Goal: Information Seeking & Learning: Learn about a topic

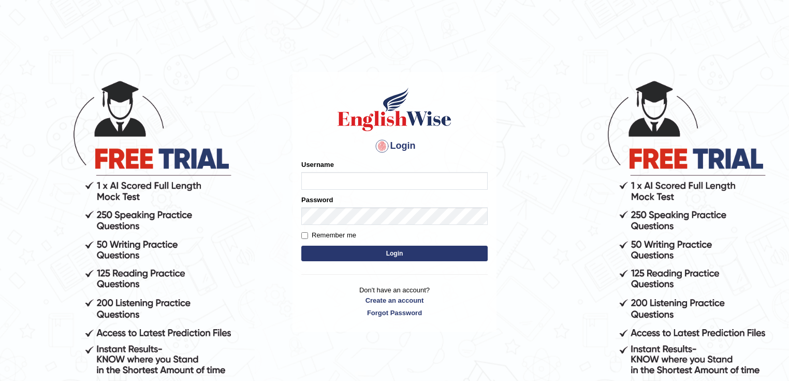
click at [358, 182] on input "Username" at bounding box center [394, 181] width 186 height 18
type input "ken32"
click at [340, 209] on div "Password" at bounding box center [394, 210] width 186 height 30
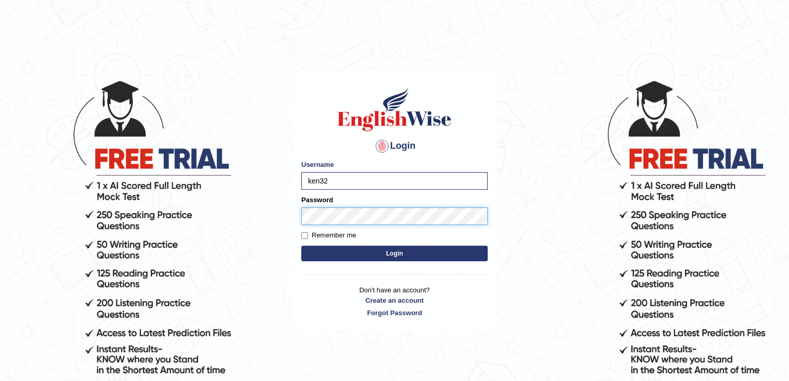
click at [301, 245] on button "Login" at bounding box center [394, 253] width 186 height 16
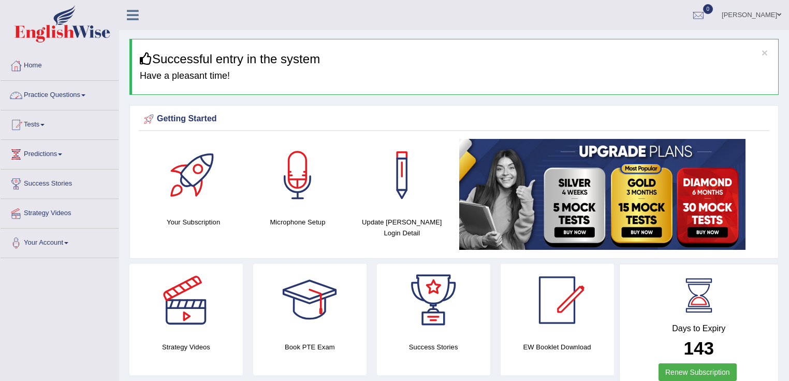
click at [68, 91] on link "Practice Questions" at bounding box center [60, 94] width 118 height 26
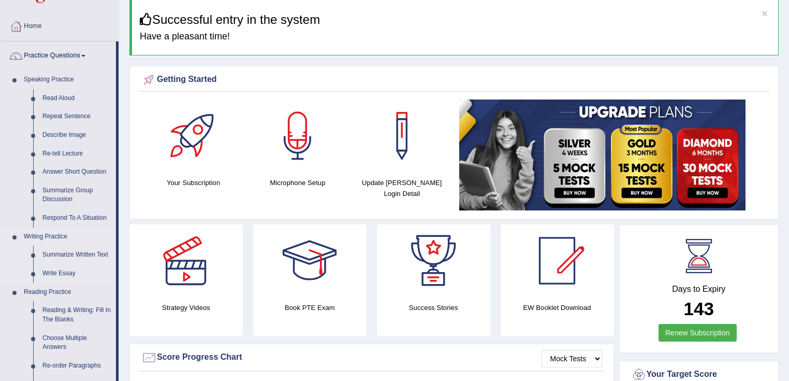
scroll to position [83, 0]
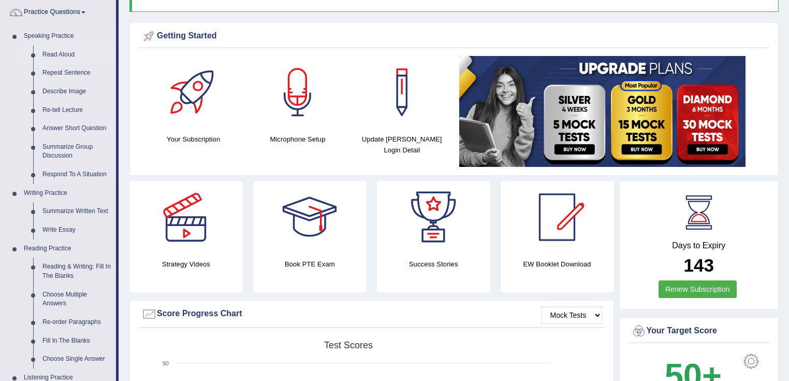
click at [63, 54] on link "Read Aloud" at bounding box center [77, 55] width 78 height 19
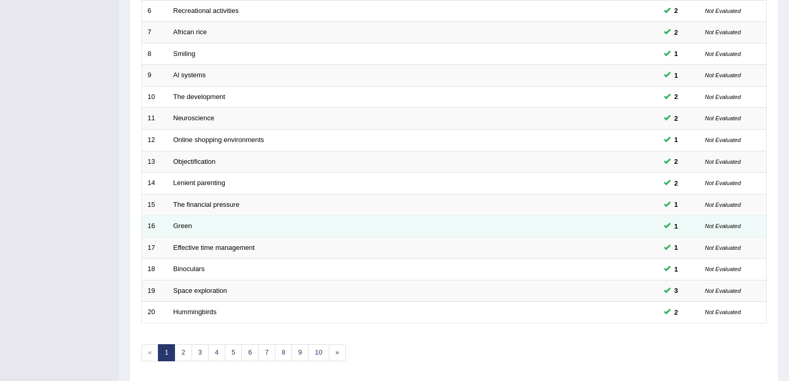
scroll to position [302, 0]
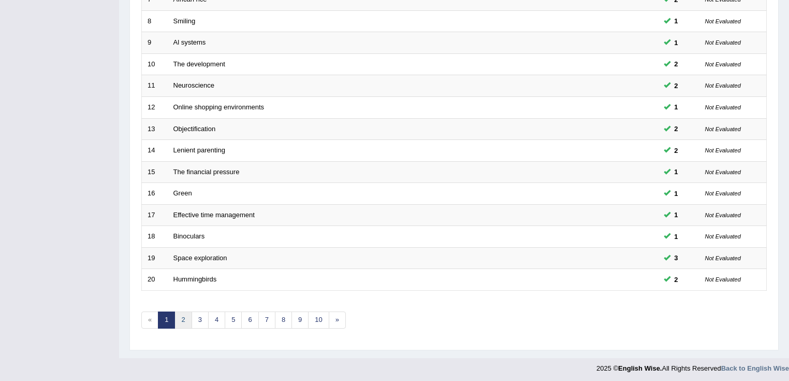
click at [187, 320] on link "2" at bounding box center [182, 319] width 17 height 17
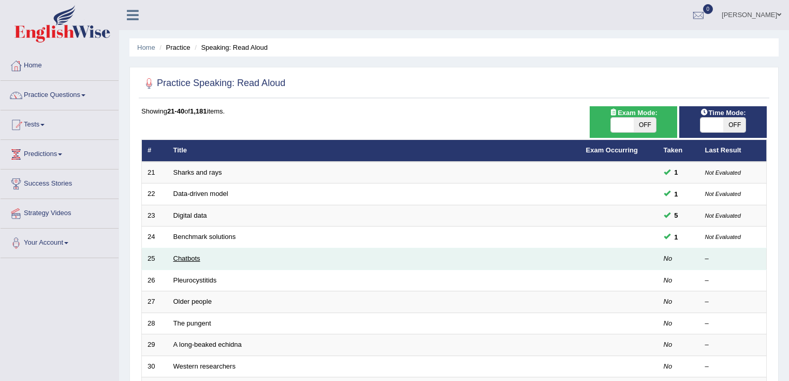
click at [191, 258] on link "Chatbots" at bounding box center [186, 258] width 27 height 8
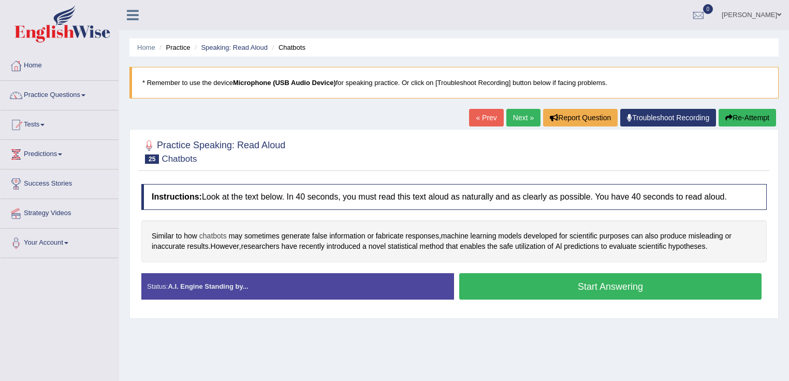
click at [211, 234] on span "chatbots" at bounding box center [212, 235] width 27 height 11
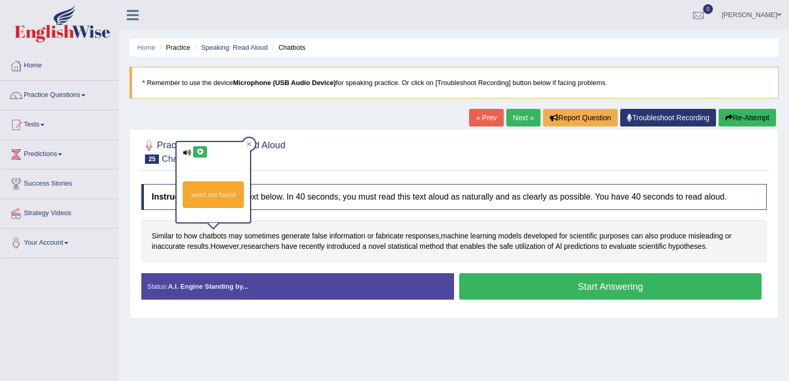
click at [197, 152] on icon at bounding box center [200, 152] width 8 height 6
click at [250, 145] on icon at bounding box center [249, 144] width 5 height 5
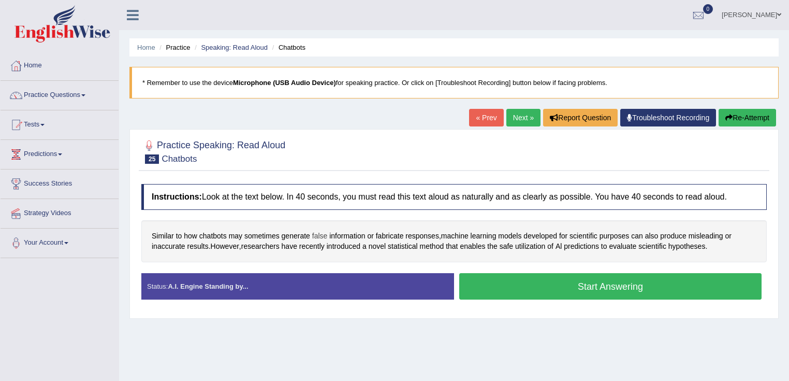
click at [323, 235] on span "false" at bounding box center [320, 235] width 16 height 11
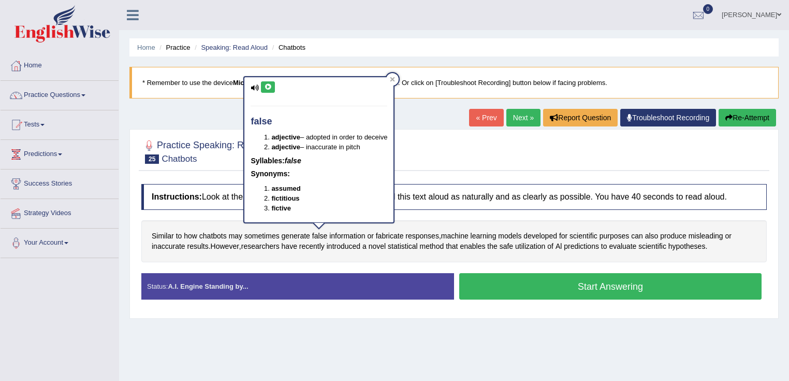
click at [262, 86] on button at bounding box center [268, 86] width 14 height 11
click at [392, 79] on icon at bounding box center [392, 79] width 5 height 5
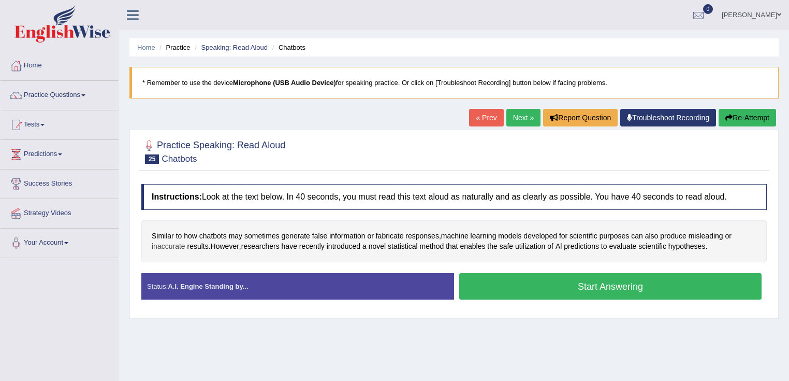
click at [177, 243] on span "inaccurate" at bounding box center [169, 246] width 34 height 11
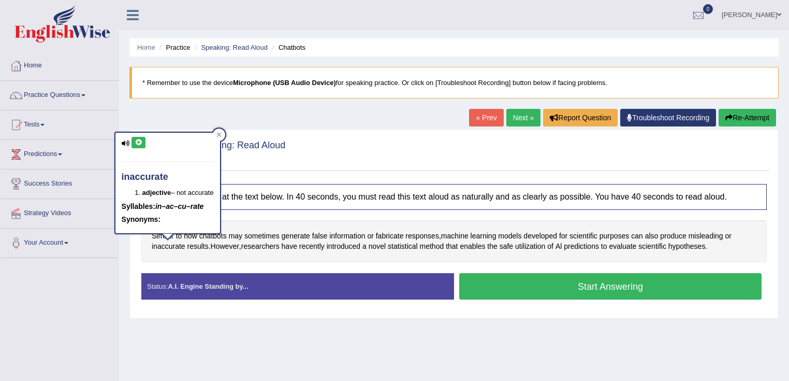
click at [141, 139] on icon at bounding box center [139, 142] width 8 height 6
click at [221, 135] on icon at bounding box center [218, 135] width 5 height 5
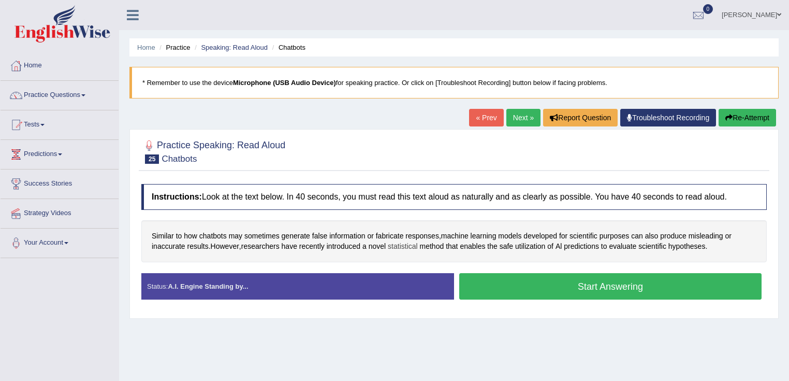
click at [410, 246] on span "statistical" at bounding box center [403, 246] width 30 height 11
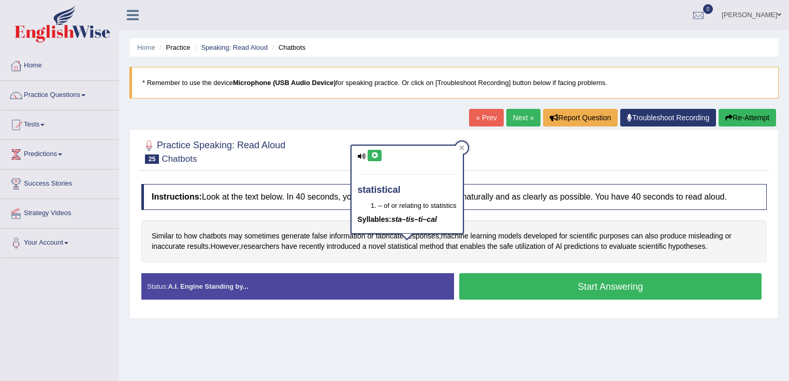
click at [375, 157] on icon at bounding box center [375, 155] width 8 height 6
click at [368, 155] on button at bounding box center [375, 155] width 14 height 11
click at [379, 154] on button at bounding box center [375, 155] width 14 height 11
click at [462, 145] on icon at bounding box center [461, 147] width 5 height 5
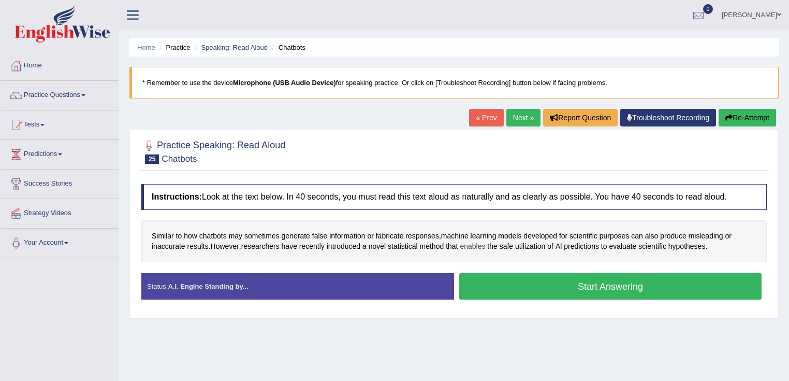
click at [479, 245] on span "enables" at bounding box center [472, 246] width 25 height 11
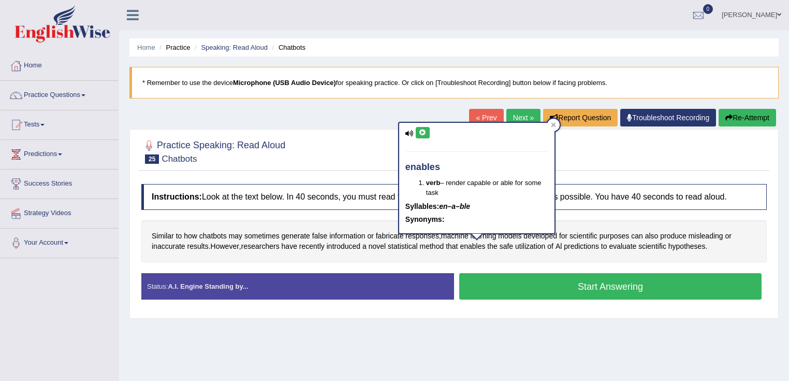
click at [421, 131] on icon at bounding box center [423, 132] width 8 height 6
click at [551, 127] on div at bounding box center [553, 125] width 12 height 12
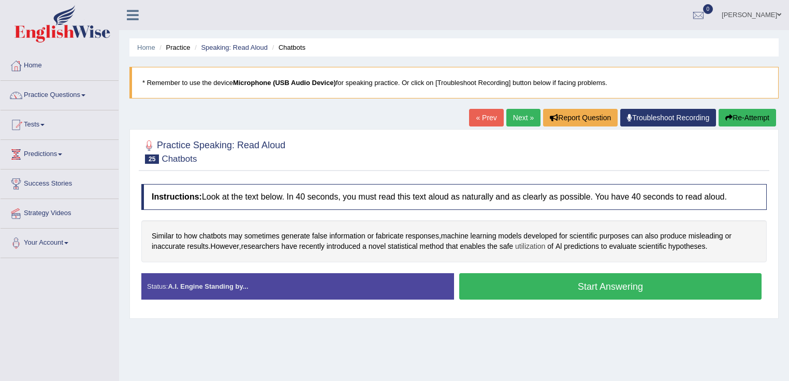
click at [543, 245] on span "utilization" at bounding box center [530, 246] width 30 height 11
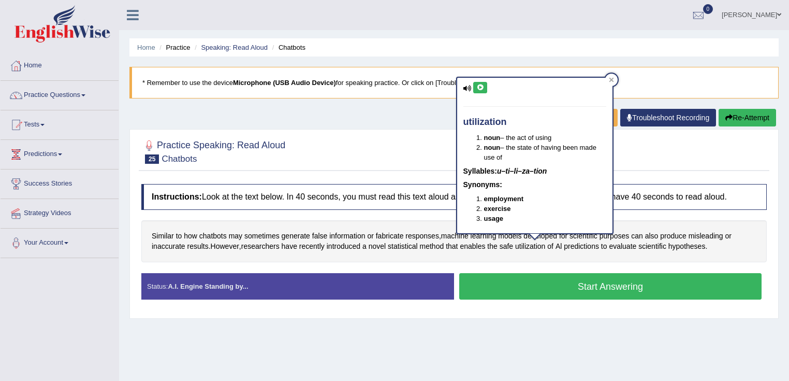
click at [477, 87] on icon at bounding box center [480, 87] width 8 height 6
click at [609, 79] on icon at bounding box center [611, 79] width 5 height 5
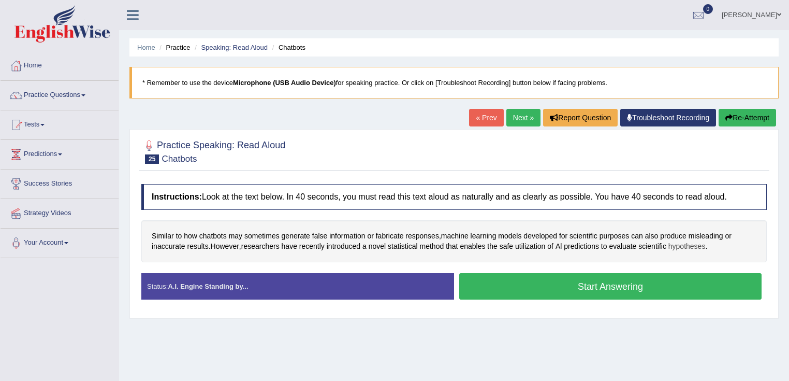
click at [690, 245] on span "hypotheses" at bounding box center [686, 246] width 37 height 11
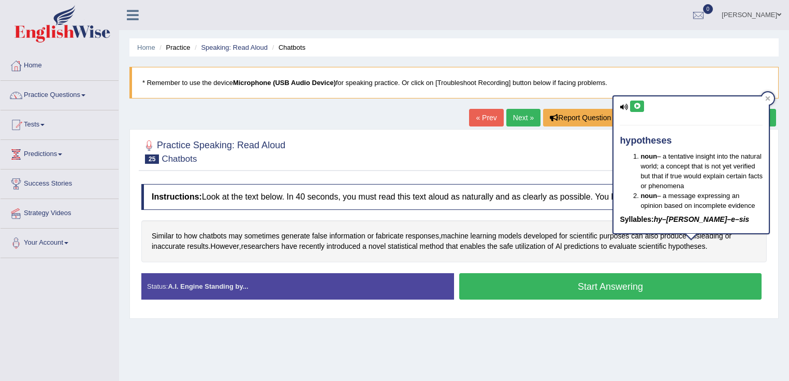
click at [638, 104] on icon at bounding box center [637, 106] width 8 height 6
click at [769, 97] on icon at bounding box center [768, 98] width 5 height 5
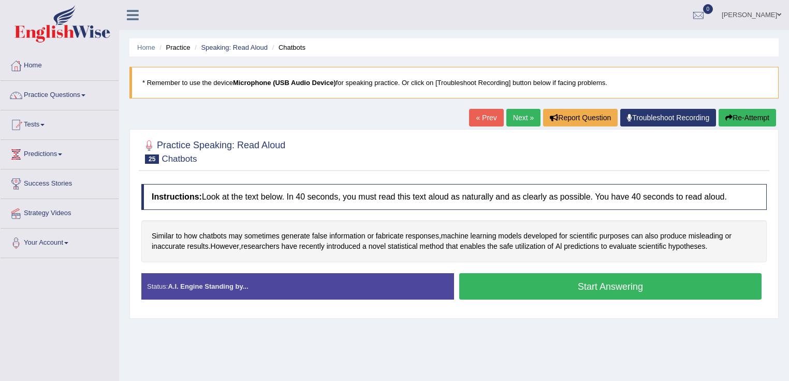
click at [553, 280] on button "Start Answering" at bounding box center [610, 286] width 302 height 26
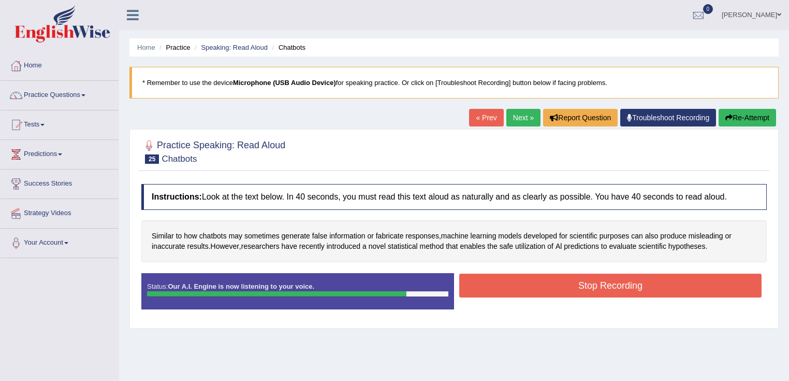
click at [665, 280] on button "Stop Recording" at bounding box center [610, 285] width 302 height 24
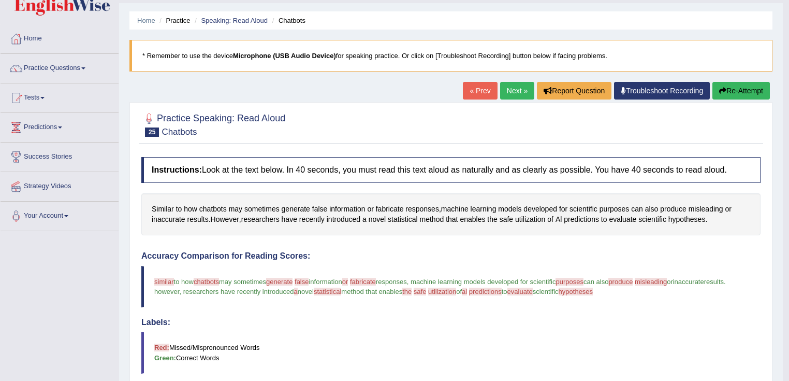
scroll to position [83, 0]
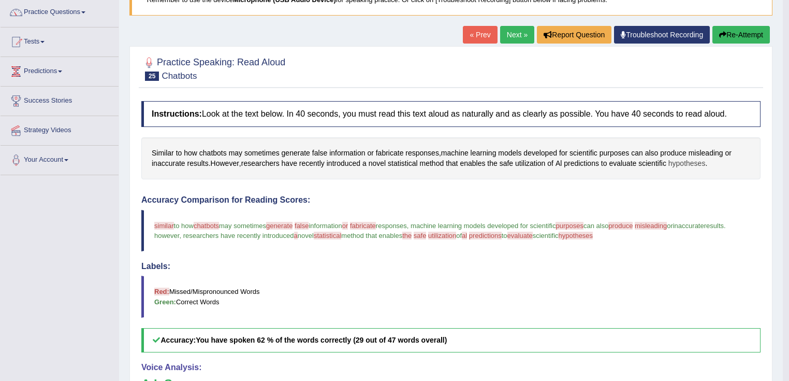
click at [683, 162] on span "hypotheses" at bounding box center [686, 163] width 37 height 11
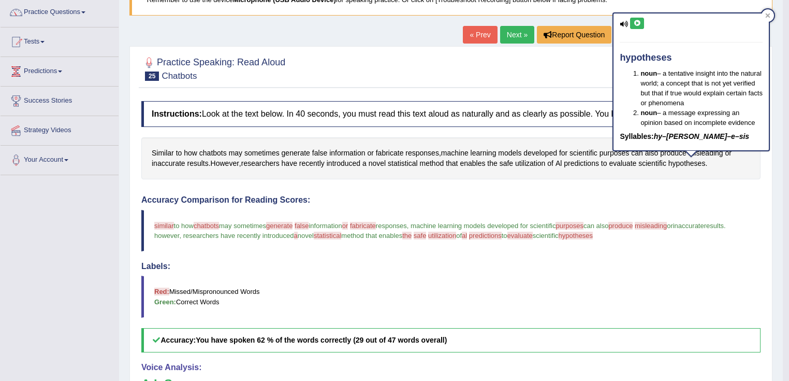
click at [632, 23] on button at bounding box center [637, 23] width 14 height 11
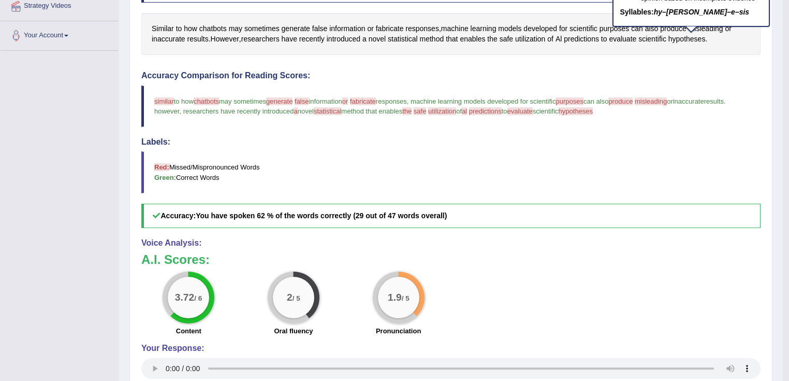
scroll to position [166, 0]
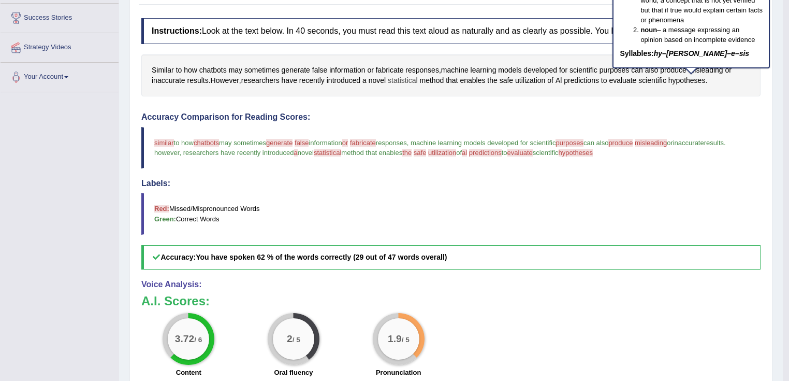
click at [410, 77] on span "statistical" at bounding box center [403, 80] width 30 height 11
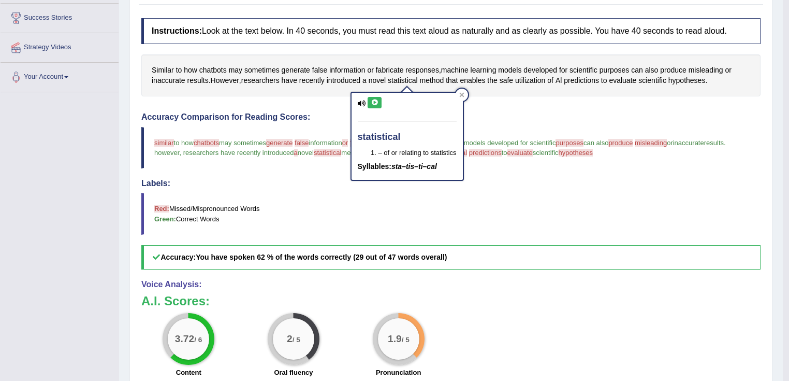
click at [373, 99] on icon at bounding box center [375, 102] width 8 height 6
click at [465, 93] on div at bounding box center [462, 95] width 12 height 12
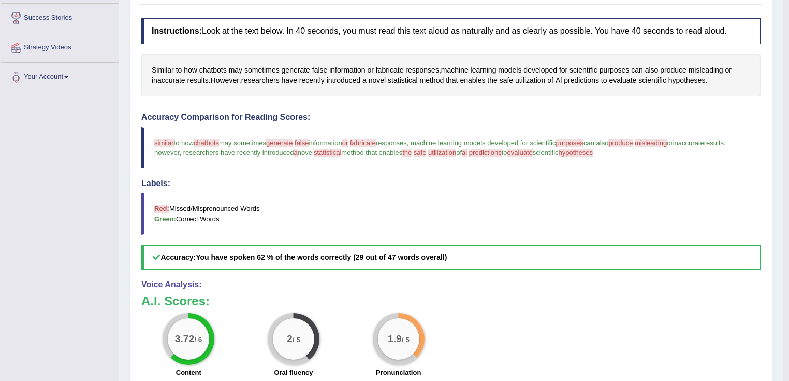
click at [456, 152] on span "utilization" at bounding box center [442, 153] width 28 height 8
click at [527, 81] on span "utilization" at bounding box center [530, 80] width 30 height 11
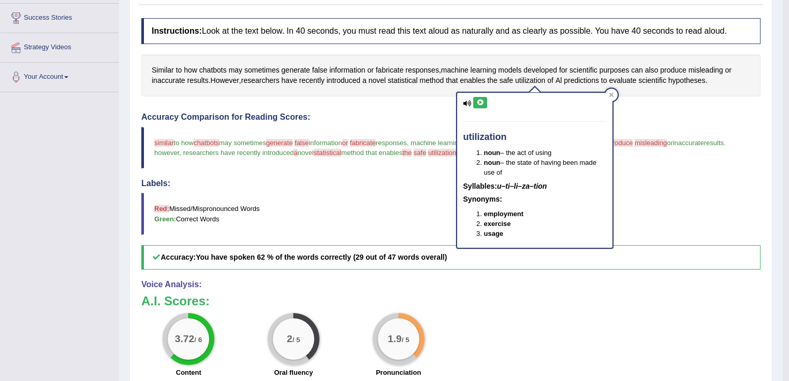
click at [478, 100] on icon at bounding box center [480, 102] width 8 height 6
click at [611, 91] on div at bounding box center [611, 95] width 12 height 12
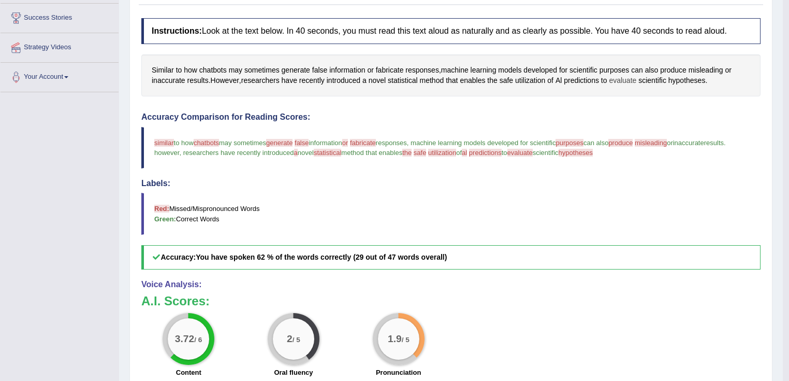
click at [627, 79] on span "evaluate" at bounding box center [622, 80] width 27 height 11
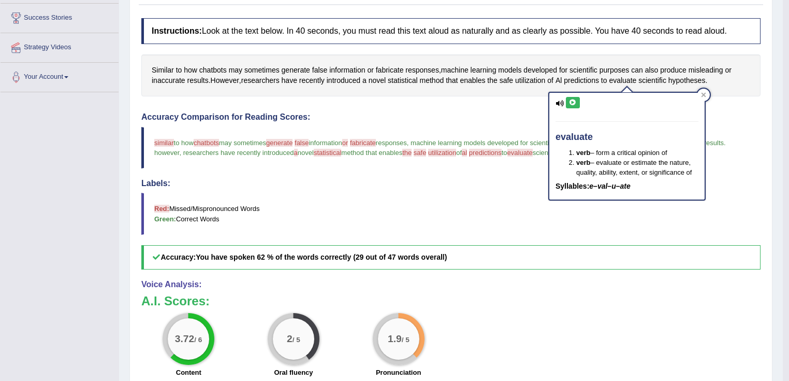
click at [570, 101] on icon at bounding box center [573, 102] width 8 height 6
click at [702, 93] on icon at bounding box center [704, 94] width 5 height 5
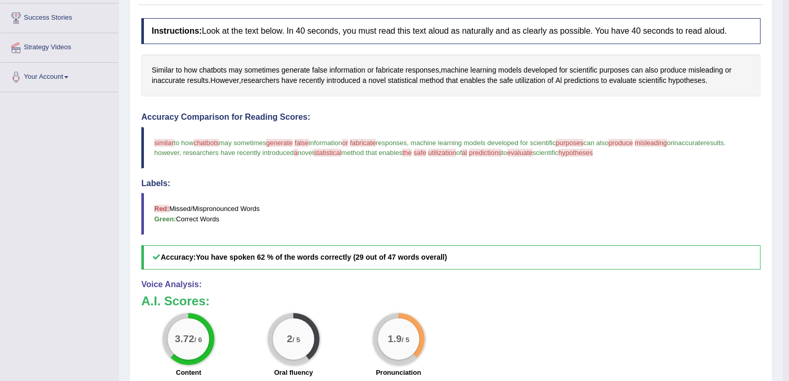
click at [593, 150] on span "hypotheses" at bounding box center [576, 153] width 35 height 8
click at [688, 83] on span "hypotheses" at bounding box center [686, 80] width 37 height 11
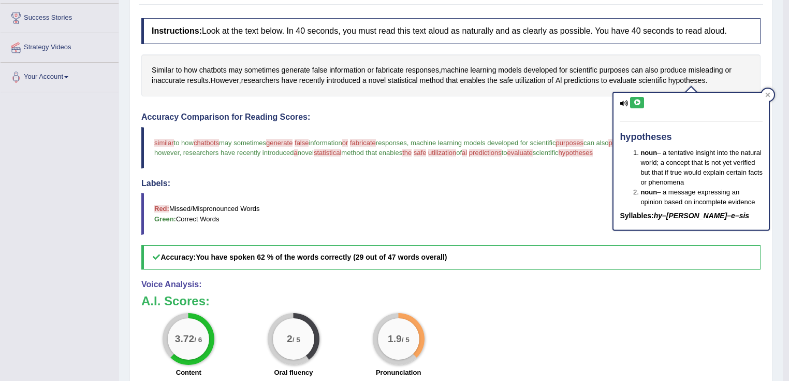
click at [636, 99] on icon at bounding box center [637, 102] width 8 height 6
click at [766, 94] on icon at bounding box center [767, 94] width 5 height 5
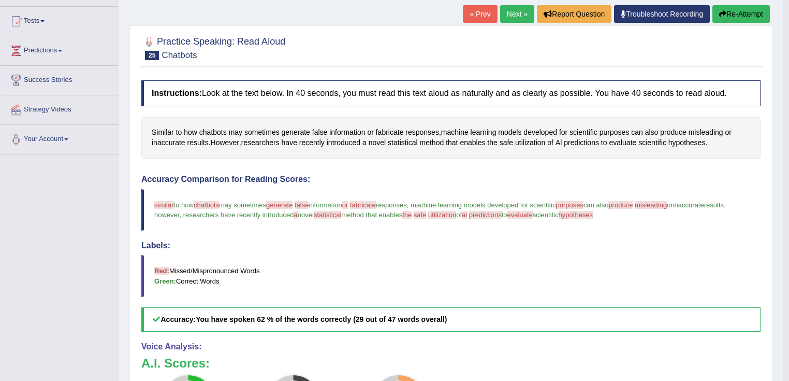
scroll to position [88, 0]
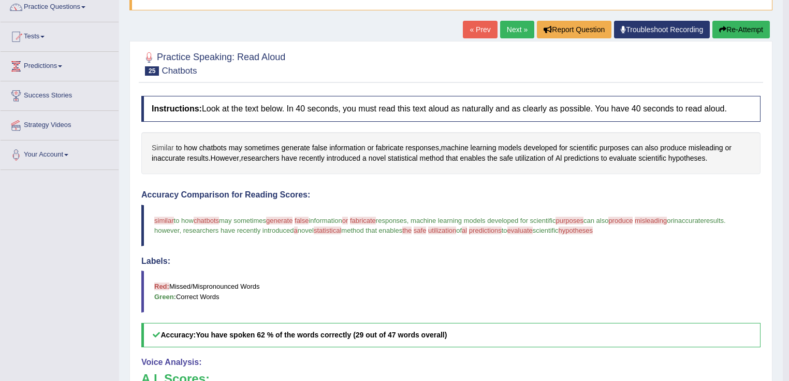
click at [170, 147] on span "Similar" at bounding box center [163, 147] width 22 height 11
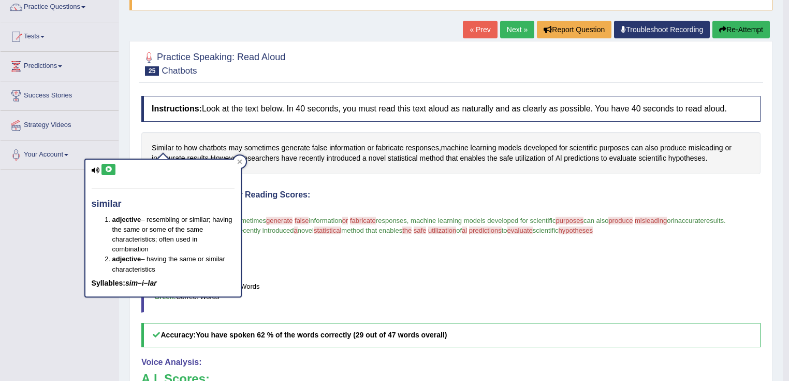
click at [108, 168] on icon at bounding box center [109, 169] width 8 height 6
click at [241, 160] on icon at bounding box center [239, 161] width 5 height 5
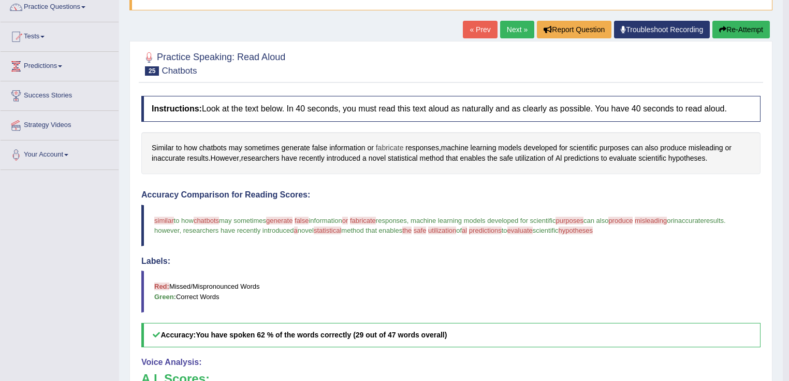
click at [389, 144] on span "fabricate" at bounding box center [390, 147] width 28 height 11
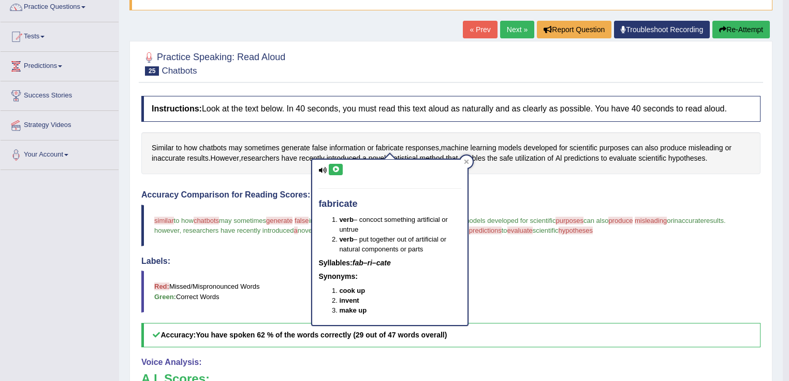
click at [337, 168] on icon at bounding box center [336, 169] width 8 height 6
click at [466, 159] on icon at bounding box center [466, 161] width 5 height 5
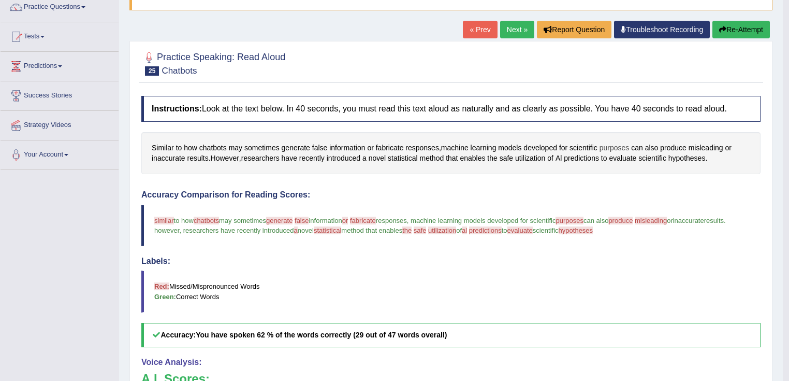
click at [610, 145] on span "purposes" at bounding box center [615, 147] width 30 height 11
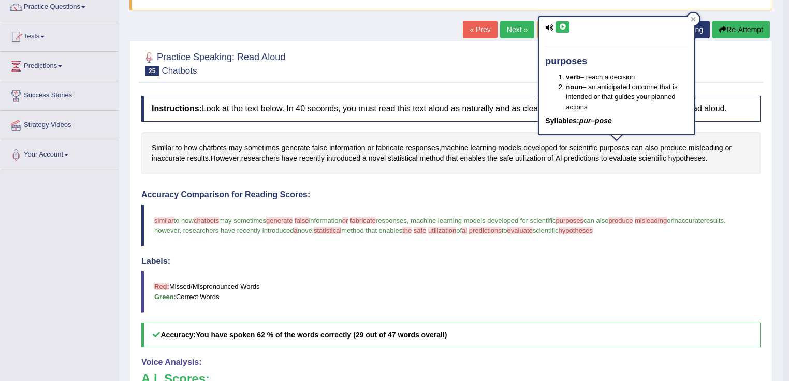
click at [567, 29] on button at bounding box center [563, 26] width 14 height 11
click at [693, 17] on icon at bounding box center [693, 19] width 5 height 5
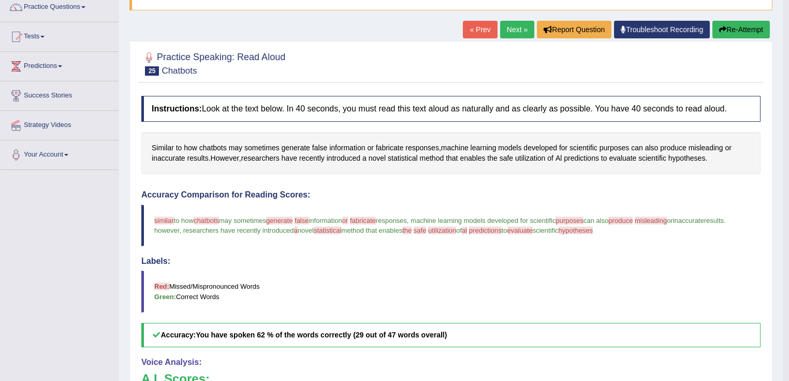
click at [752, 31] on button "Re-Attempt" at bounding box center [740, 30] width 57 height 18
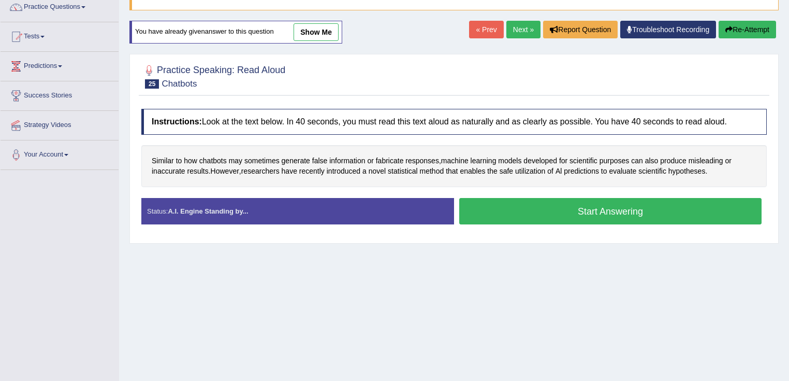
click at [579, 209] on button "Start Answering" at bounding box center [610, 211] width 302 height 26
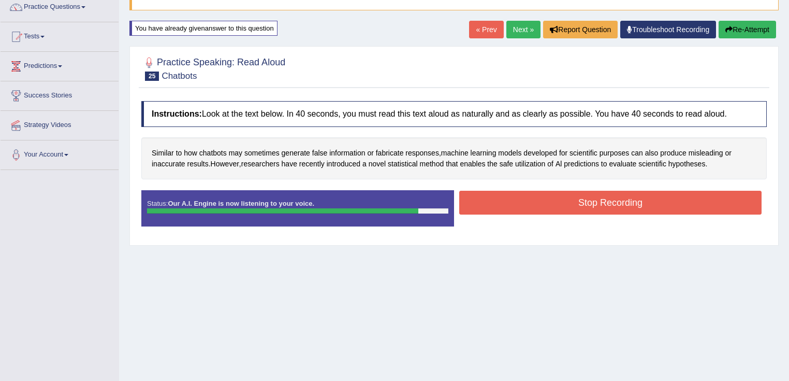
click at [681, 187] on div "Instructions: Look at the text below. In 40 seconds, you must read this text al…" at bounding box center [454, 168] width 631 height 144
click at [689, 204] on button "Stop Recording" at bounding box center [610, 203] width 302 height 24
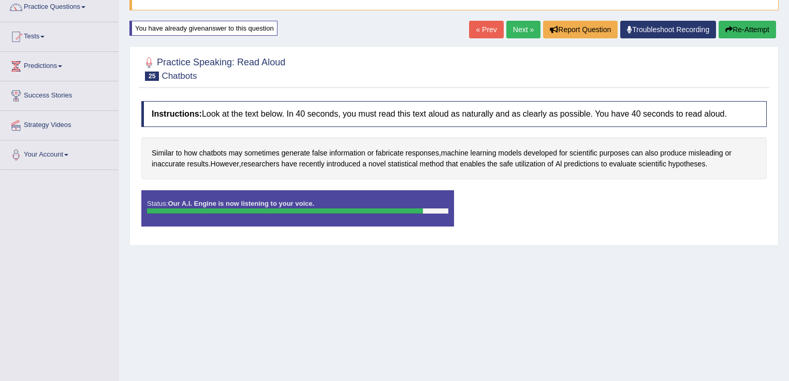
click at [689, 204] on div "Status: Our A.I. Engine is now listening to your voice. Start Answering Stop Re…" at bounding box center [453, 213] width 625 height 47
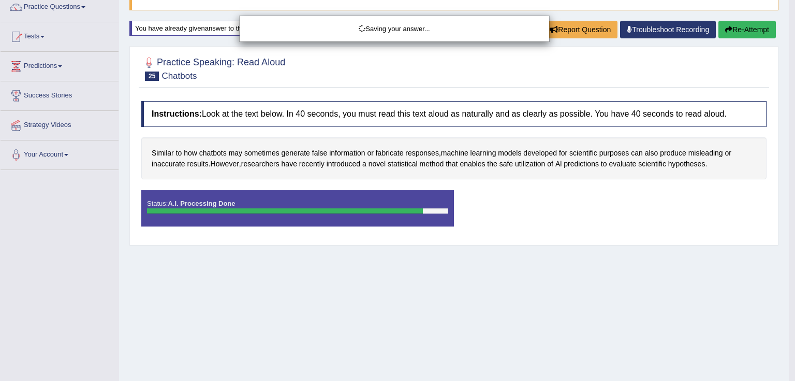
click at [692, 162] on div "Saving your answer..." at bounding box center [397, 190] width 795 height 381
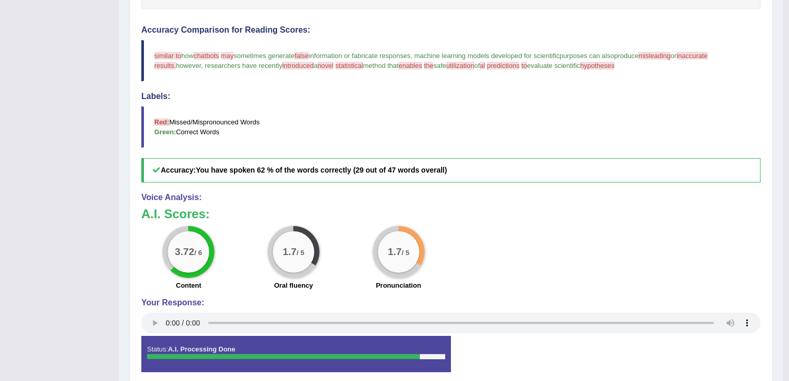
scroll to position [217, 0]
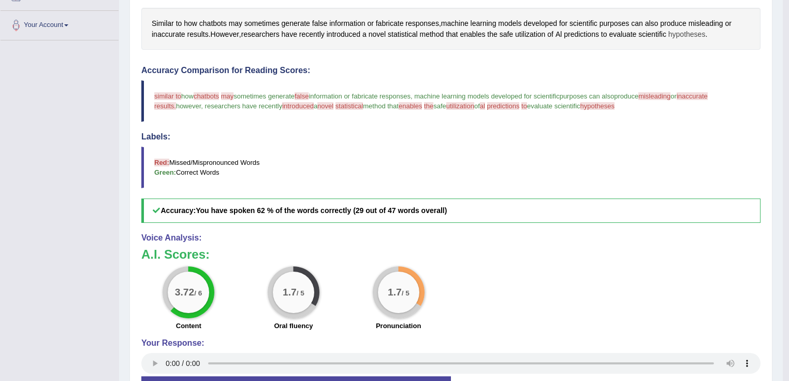
click at [681, 32] on span "hypotheses" at bounding box center [686, 34] width 37 height 11
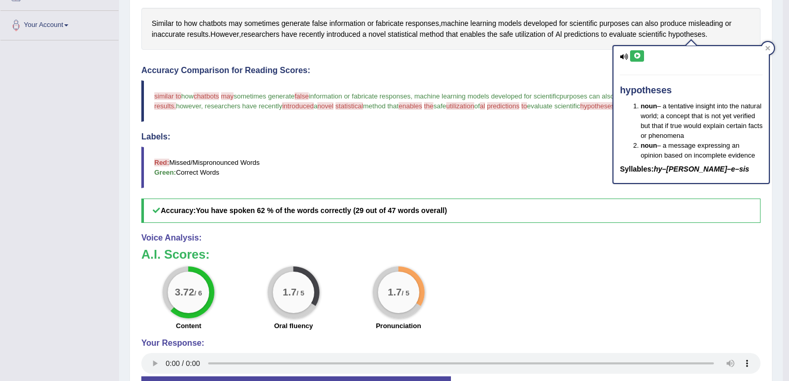
click at [634, 53] on icon at bounding box center [637, 56] width 8 height 6
click at [767, 46] on icon at bounding box center [767, 48] width 5 height 5
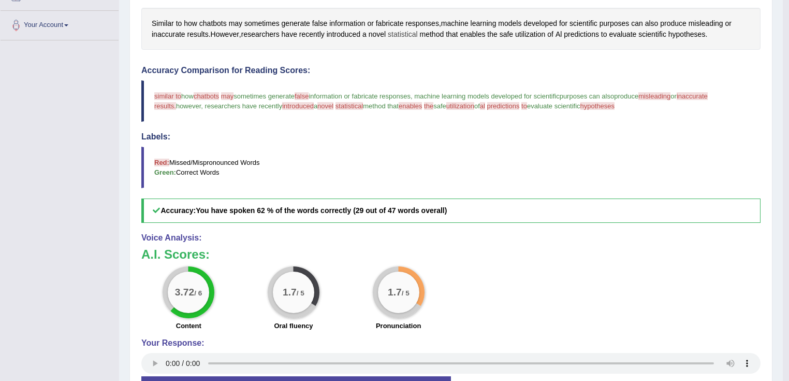
click at [403, 32] on span "statistical" at bounding box center [403, 34] width 30 height 11
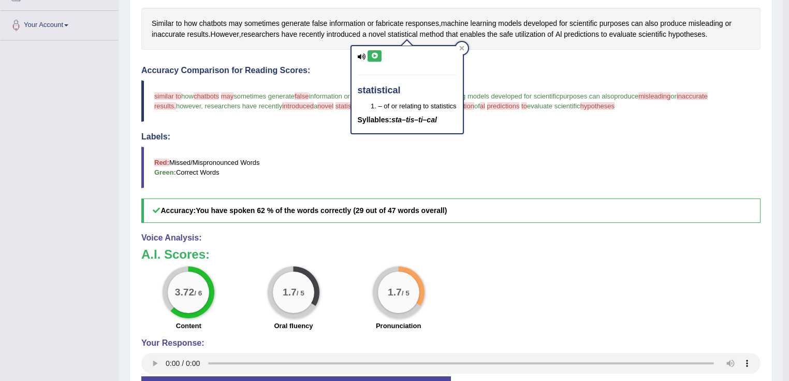
click at [375, 56] on icon at bounding box center [375, 56] width 8 height 6
click at [461, 48] on icon at bounding box center [461, 48] width 5 height 5
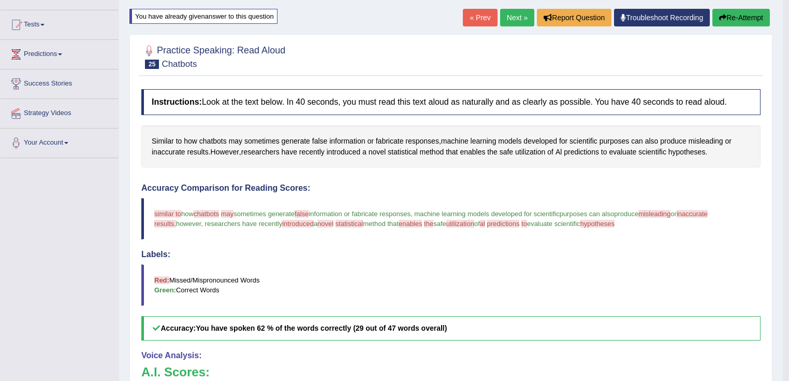
scroll to position [52, 0]
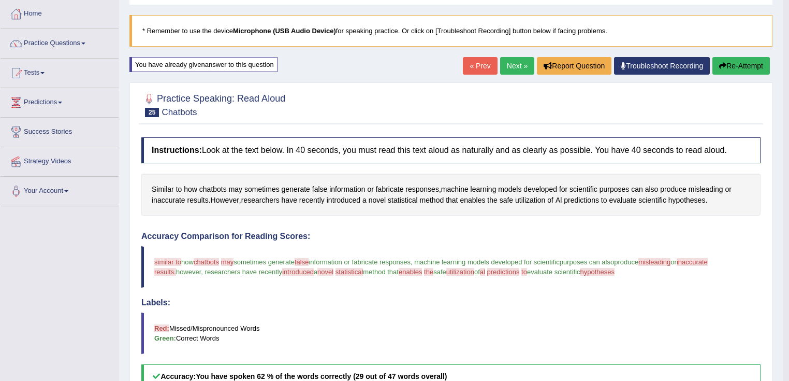
click at [500, 61] on link "Next »" at bounding box center [517, 66] width 34 height 18
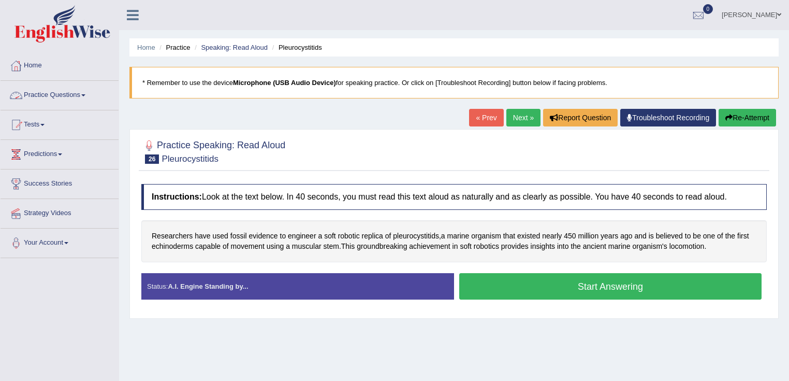
click at [72, 95] on link "Practice Questions" at bounding box center [60, 94] width 118 height 26
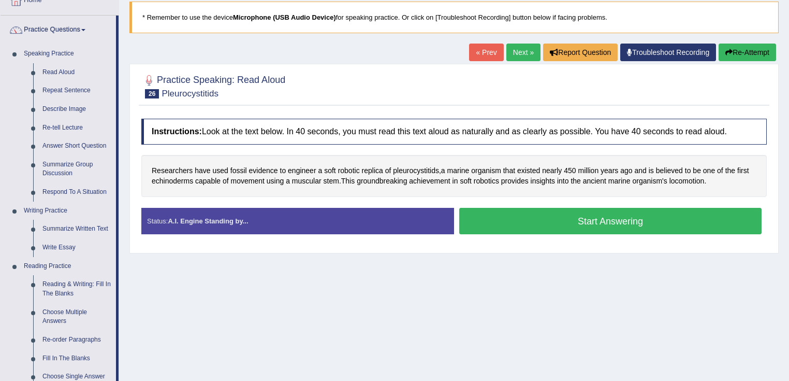
scroll to position [41, 0]
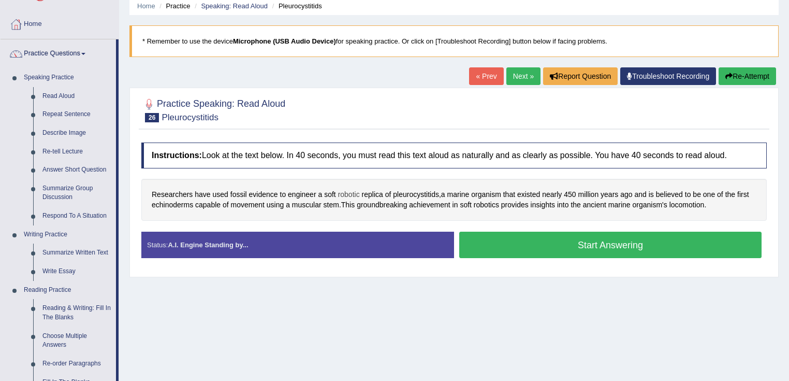
click at [346, 191] on span "robotic" at bounding box center [349, 194] width 22 height 11
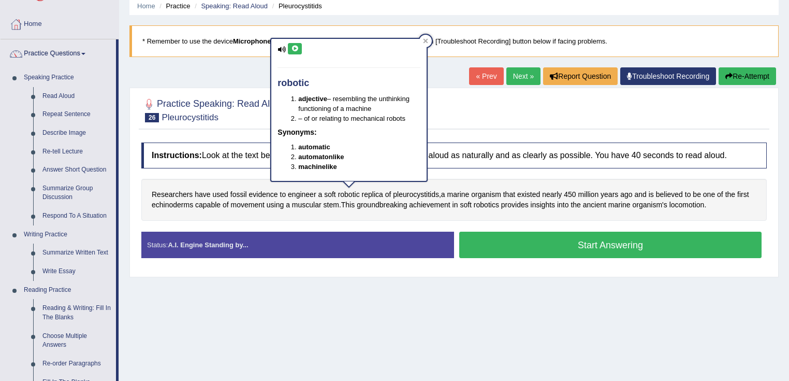
click at [295, 48] on icon at bounding box center [295, 49] width 8 height 6
click at [428, 41] on div at bounding box center [425, 41] width 12 height 12
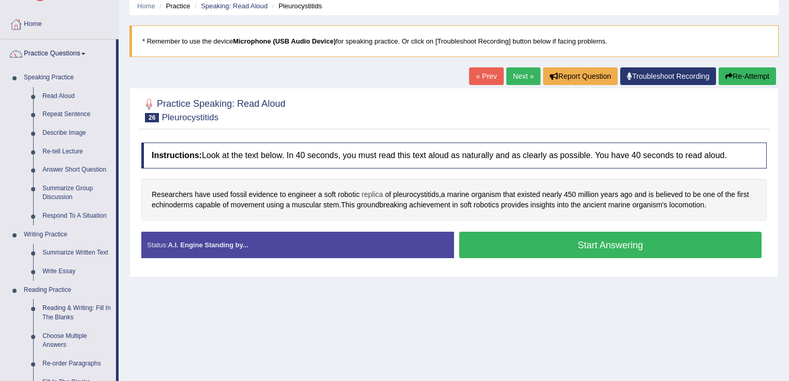
click at [381, 194] on span "replica" at bounding box center [372, 194] width 21 height 11
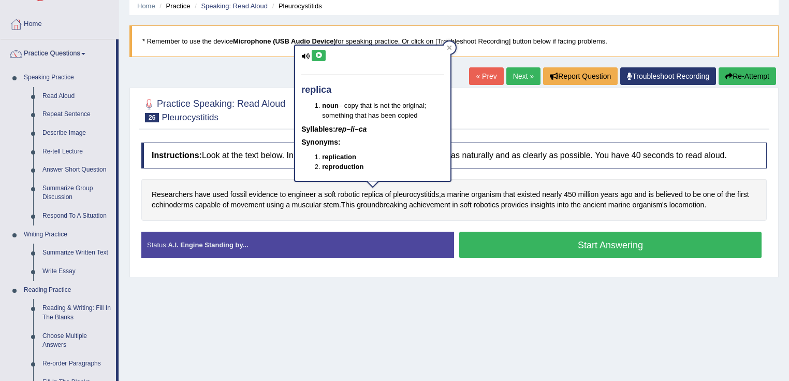
click at [322, 59] on button at bounding box center [319, 55] width 14 height 11
click at [451, 48] on icon at bounding box center [449, 47] width 5 height 5
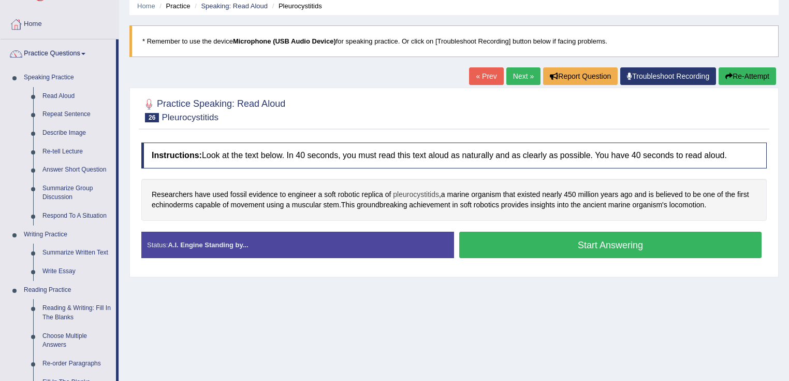
click at [417, 195] on span "pleurocystitids" at bounding box center [416, 194] width 46 height 11
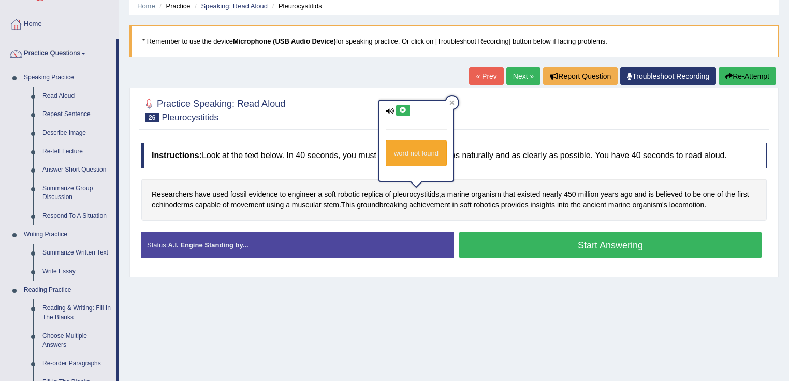
click at [400, 109] on icon at bounding box center [403, 110] width 8 height 6
click at [452, 99] on div at bounding box center [452, 102] width 12 height 12
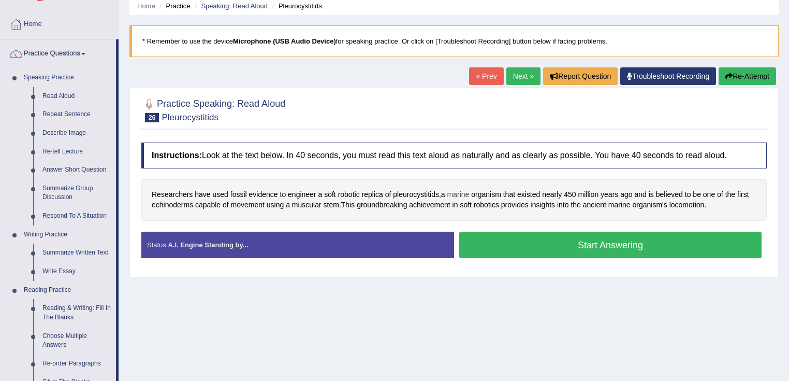
click at [462, 192] on span "marine" at bounding box center [458, 194] width 22 height 11
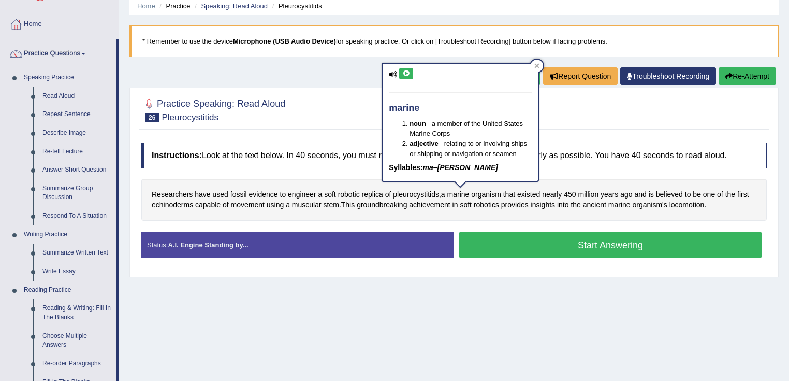
click at [411, 75] on button at bounding box center [406, 73] width 14 height 11
click at [538, 65] on icon at bounding box center [536, 65] width 5 height 5
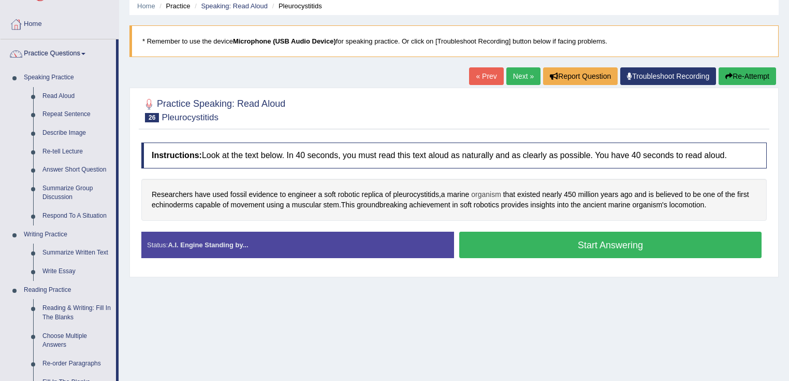
click at [485, 193] on span "organism" at bounding box center [486, 194] width 30 height 11
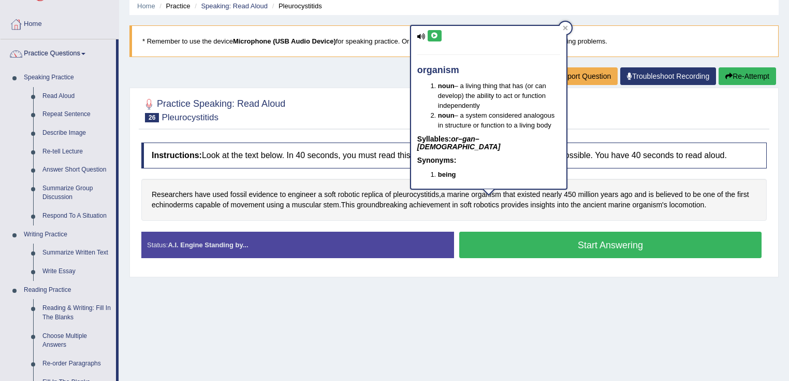
click at [436, 33] on icon at bounding box center [435, 36] width 8 height 6
click at [564, 29] on icon at bounding box center [565, 27] width 5 height 5
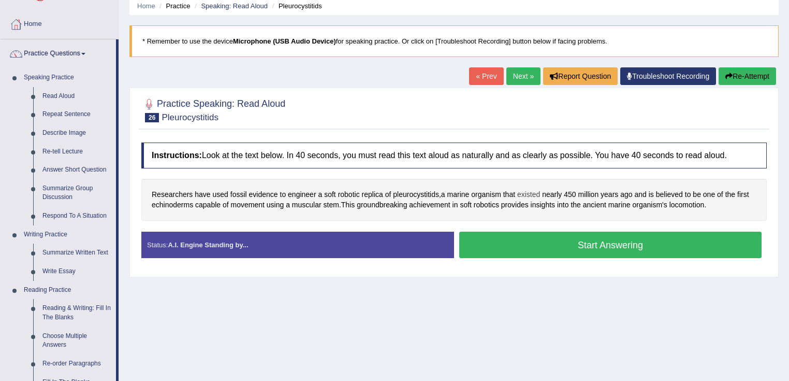
click at [535, 195] on span "existed" at bounding box center [528, 194] width 23 height 11
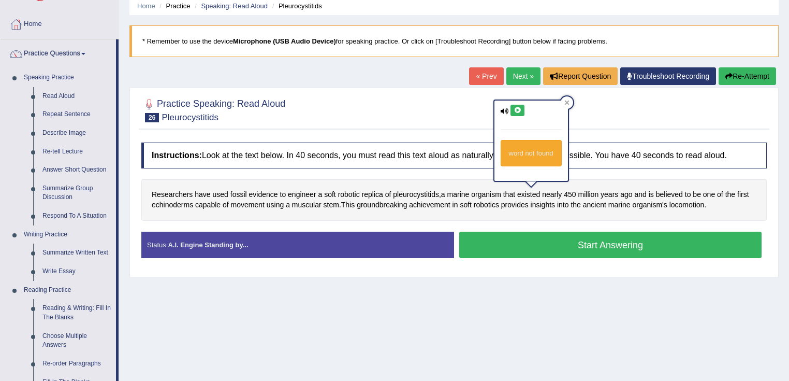
click at [517, 108] on icon at bounding box center [518, 110] width 8 height 6
click at [565, 101] on icon at bounding box center [566, 102] width 5 height 5
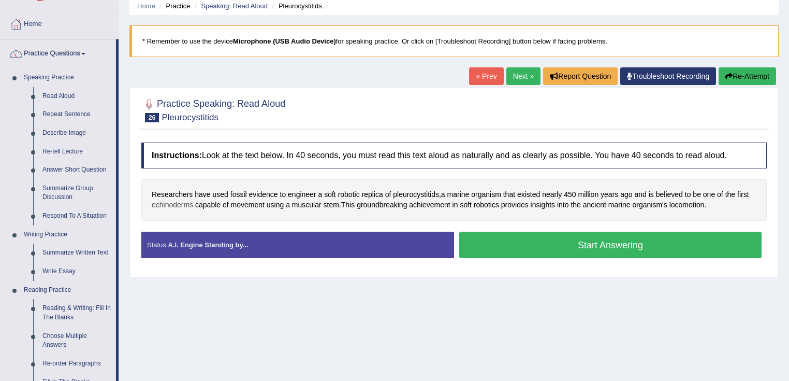
click at [173, 201] on span "echinoderms" at bounding box center [172, 204] width 41 height 11
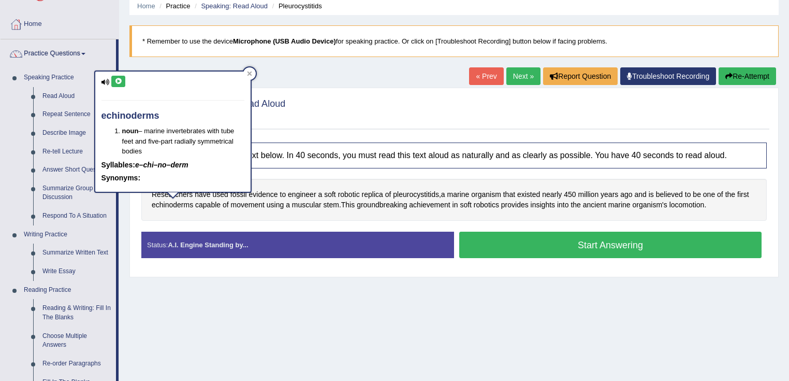
click at [119, 78] on icon at bounding box center [118, 81] width 8 height 6
click at [248, 72] on icon at bounding box center [249, 73] width 5 height 5
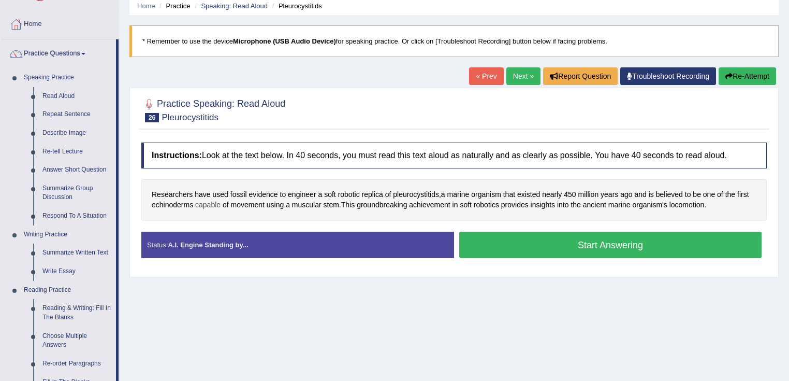
click at [211, 202] on span "capable" at bounding box center [207, 204] width 25 height 11
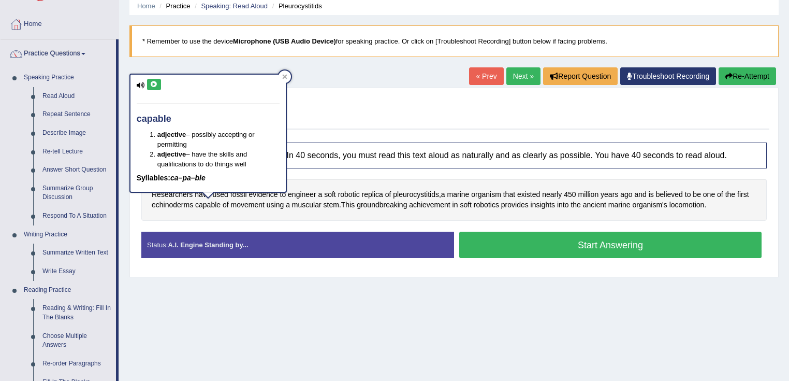
click at [149, 82] on button at bounding box center [154, 84] width 14 height 11
click at [285, 77] on icon at bounding box center [284, 77] width 5 height 5
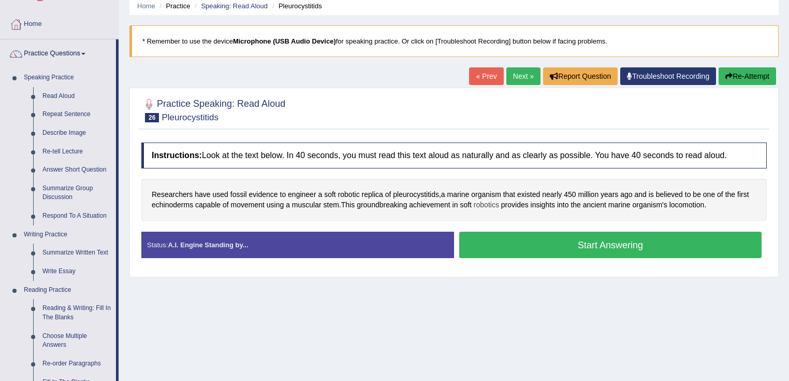
click at [490, 205] on span "robotics" at bounding box center [486, 204] width 25 height 11
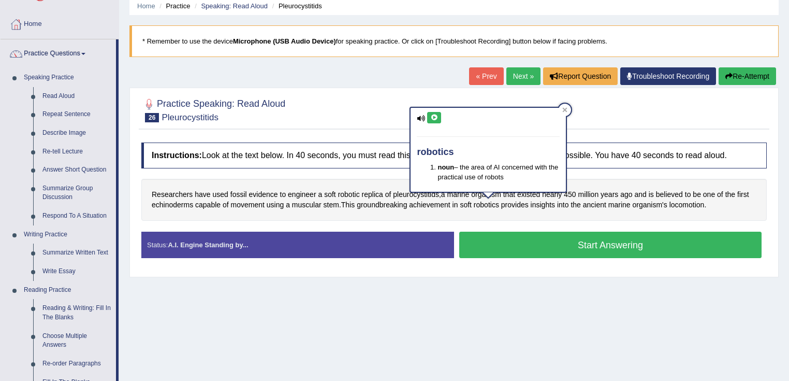
click at [432, 116] on icon at bounding box center [434, 117] width 8 height 6
click at [564, 111] on icon at bounding box center [564, 109] width 5 height 5
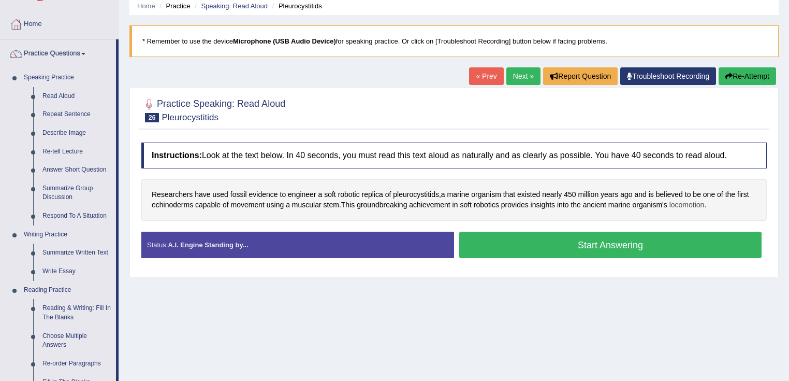
click at [696, 203] on span "locomotion" at bounding box center [686, 204] width 35 height 11
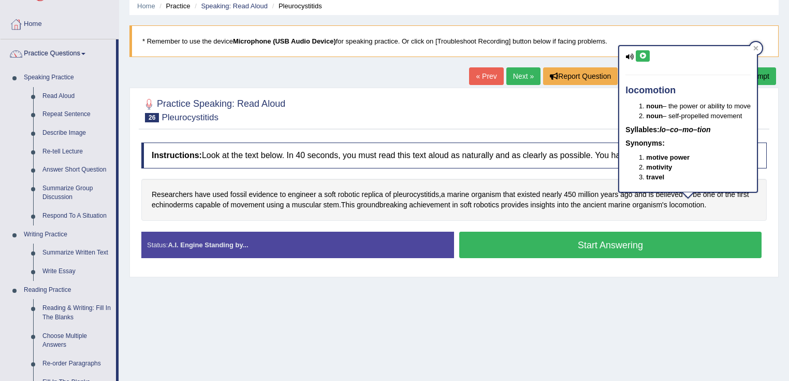
click at [641, 53] on icon at bounding box center [643, 56] width 8 height 6
click at [758, 49] on icon at bounding box center [756, 48] width 5 height 5
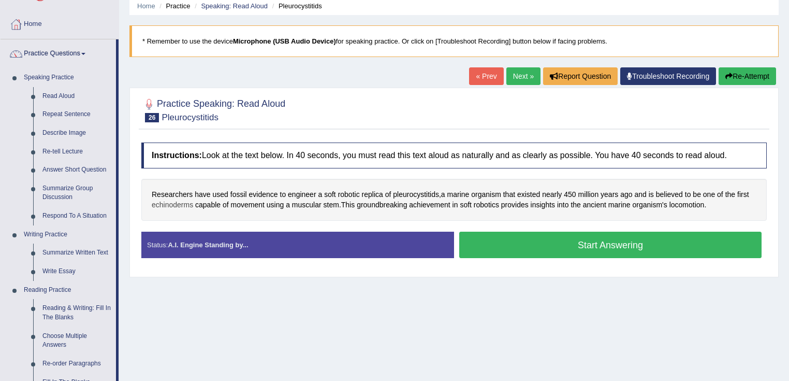
click at [179, 205] on span "echinoderms" at bounding box center [172, 204] width 41 height 11
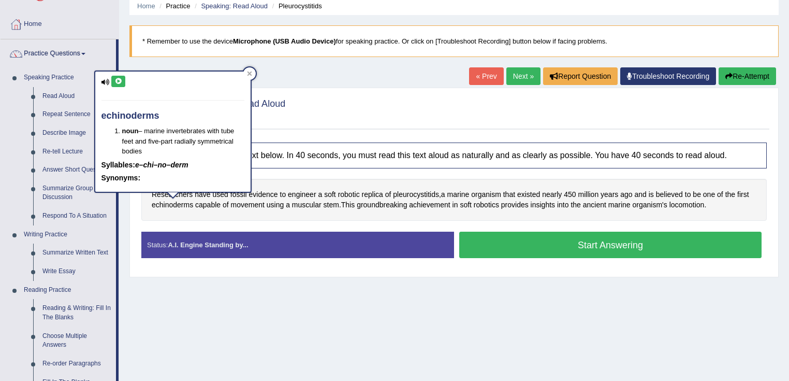
click at [120, 82] on icon at bounding box center [118, 81] width 8 height 6
click at [250, 72] on icon at bounding box center [249, 73] width 5 height 5
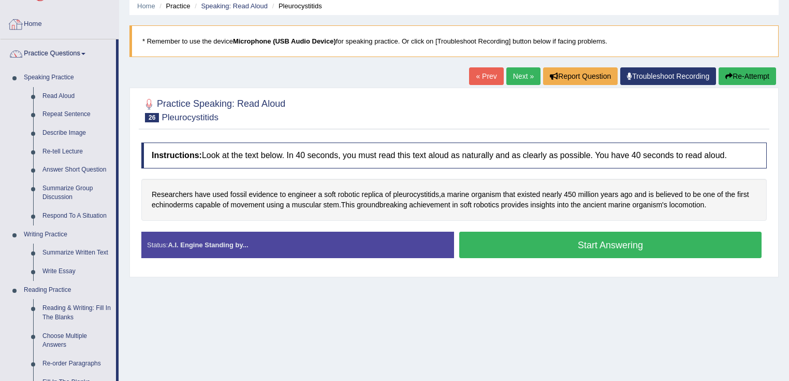
click at [26, 25] on link "Home" at bounding box center [60, 23] width 118 height 26
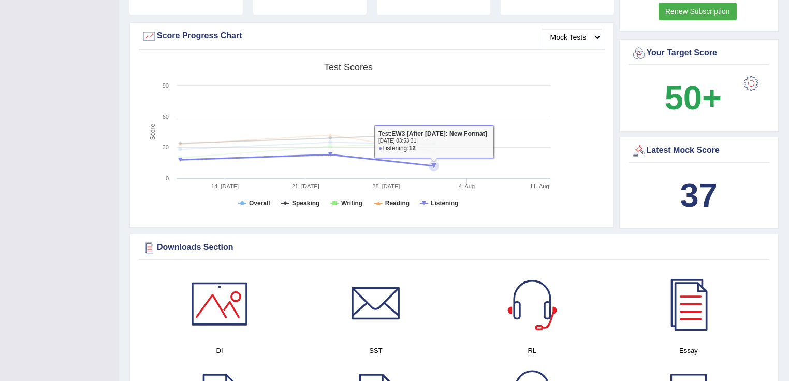
scroll to position [249, 0]
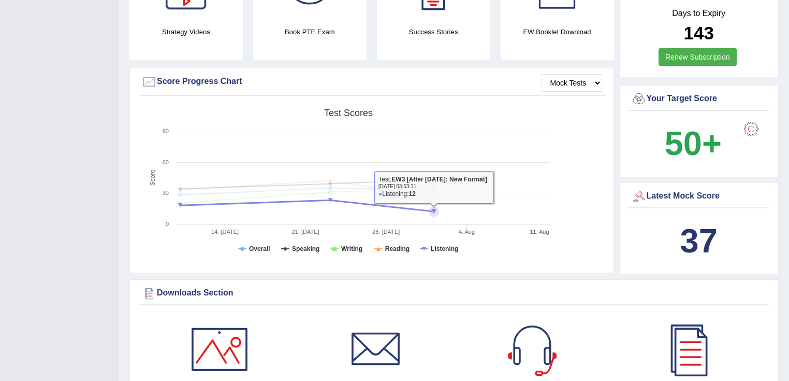
click at [431, 209] on icon at bounding box center [434, 211] width 10 height 10
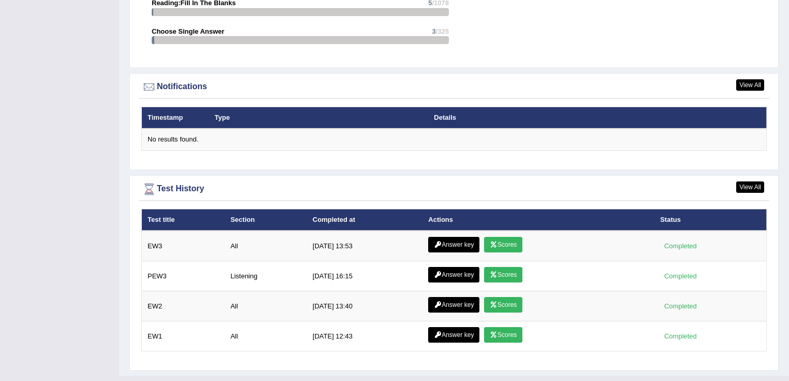
scroll to position [1210, 0]
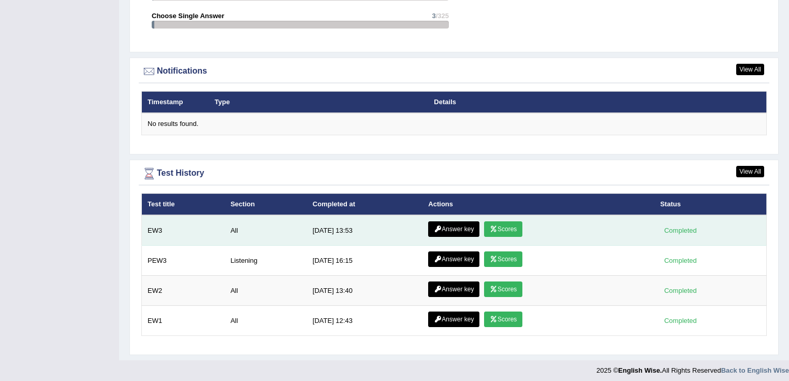
click at [460, 225] on link "Answer key" at bounding box center [453, 229] width 51 height 16
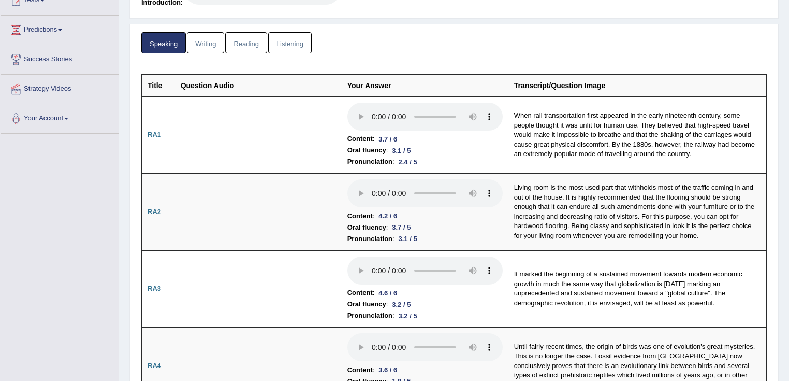
click at [284, 45] on link "Listening" at bounding box center [289, 42] width 43 height 21
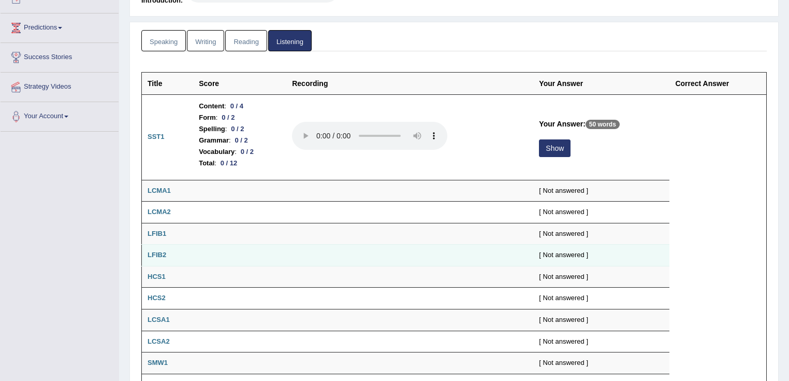
scroll to position [112, 0]
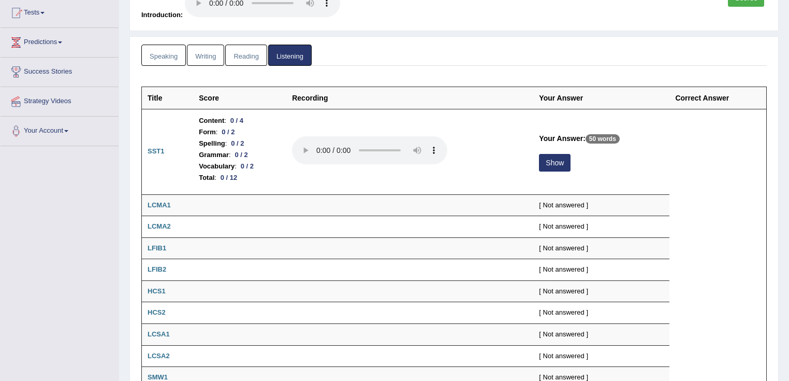
click at [251, 60] on link "Reading" at bounding box center [245, 55] width 41 height 21
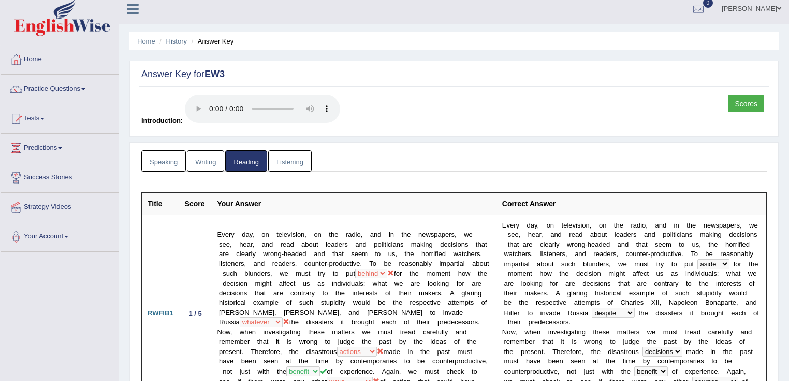
scroll to position [0, 0]
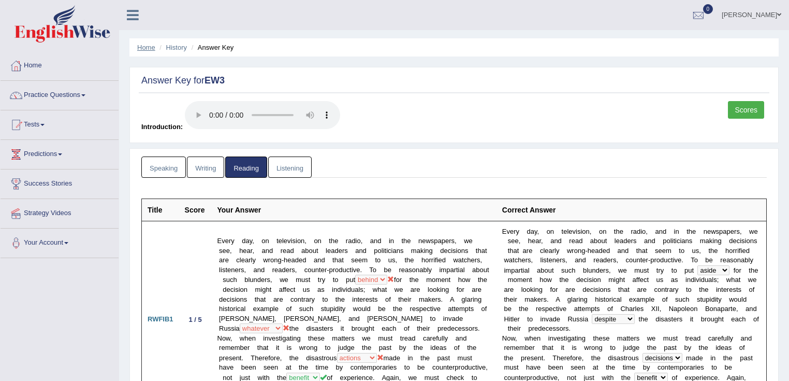
click at [149, 48] on link "Home" at bounding box center [146, 47] width 18 height 8
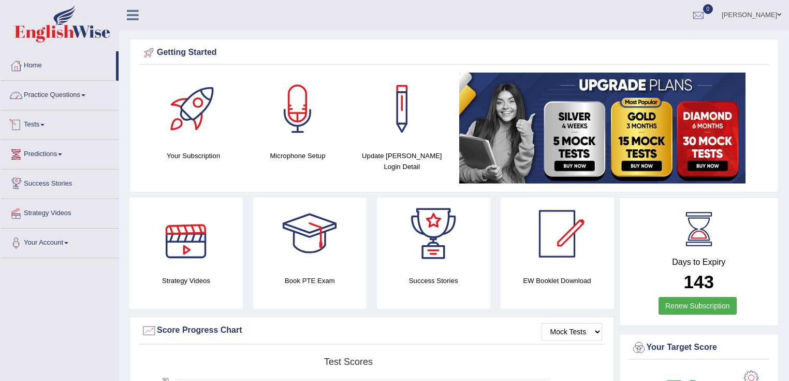
click at [68, 94] on link "Practice Questions" at bounding box center [60, 94] width 118 height 26
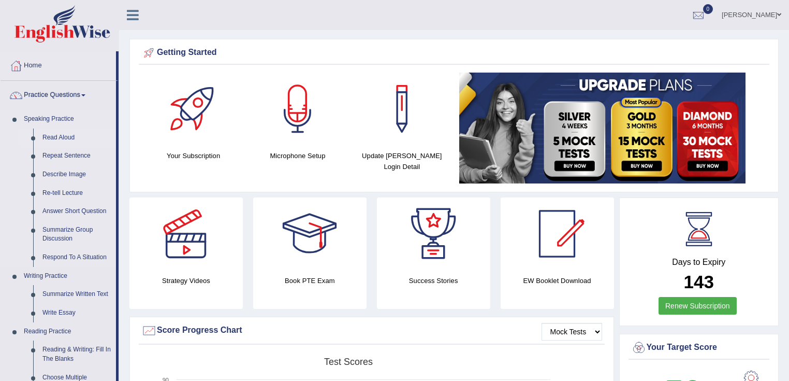
click at [63, 137] on link "Read Aloud" at bounding box center [77, 137] width 78 height 19
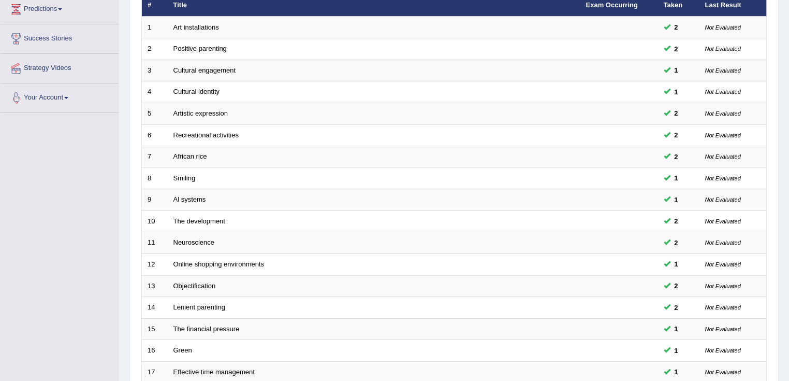
scroll to position [95, 0]
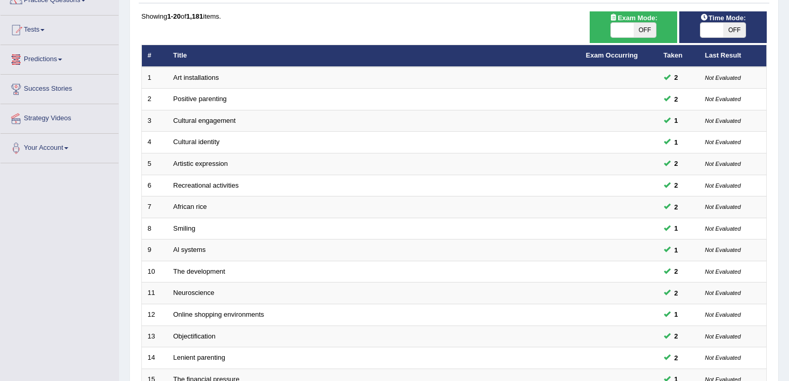
click at [46, 57] on link "Predictions" at bounding box center [60, 58] width 118 height 26
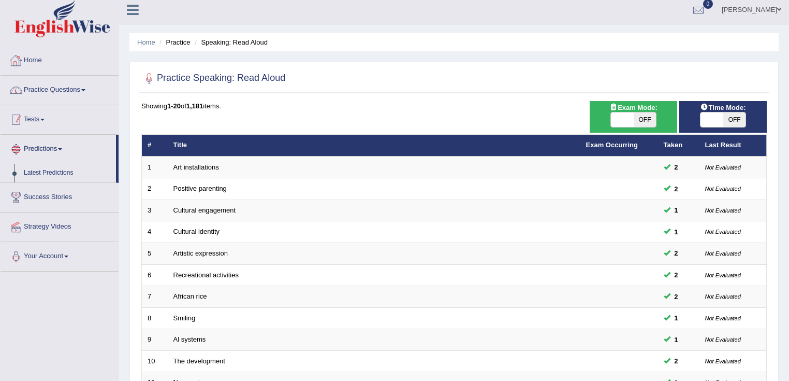
scroll to position [0, 0]
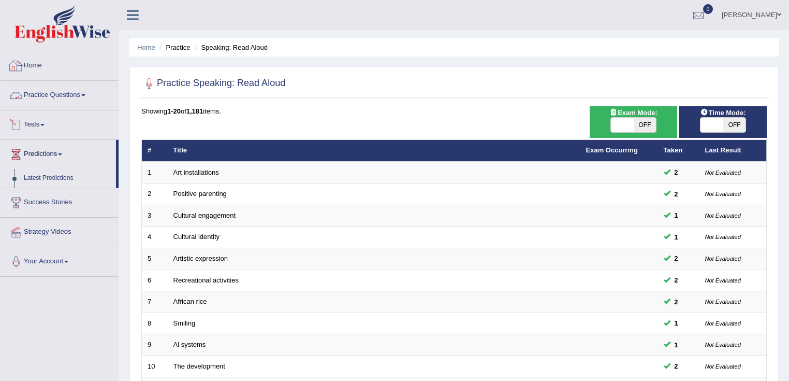
click at [54, 93] on link "Practice Questions" at bounding box center [60, 94] width 118 height 26
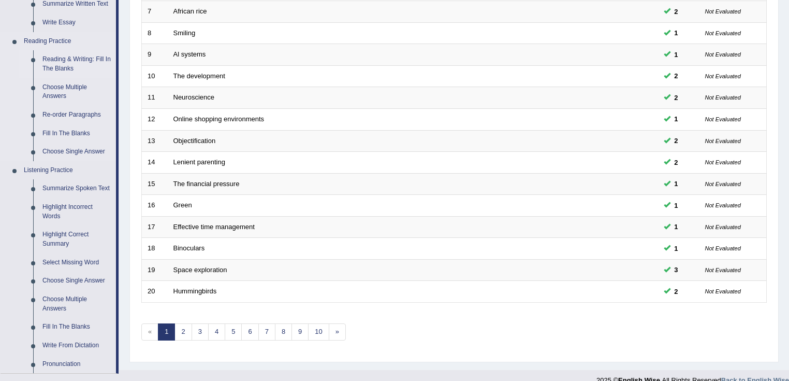
scroll to position [331, 0]
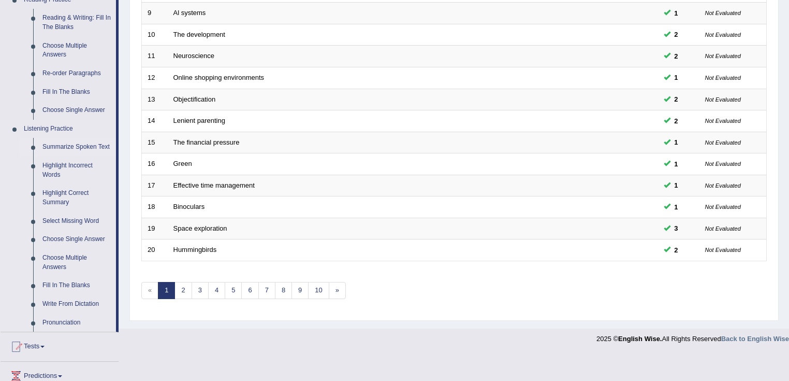
click at [81, 147] on link "Summarize Spoken Text" at bounding box center [77, 147] width 78 height 19
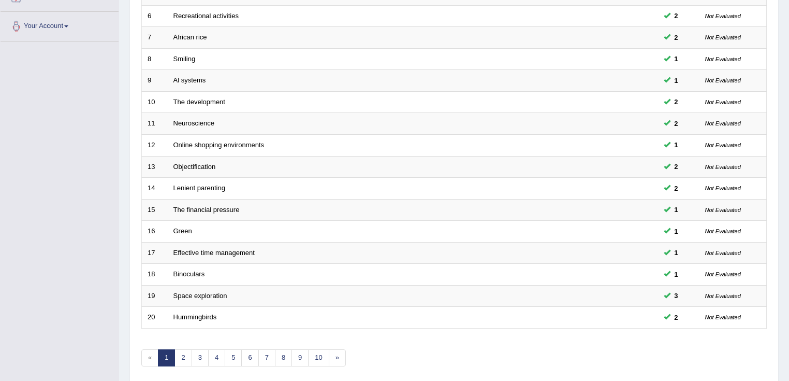
scroll to position [146, 0]
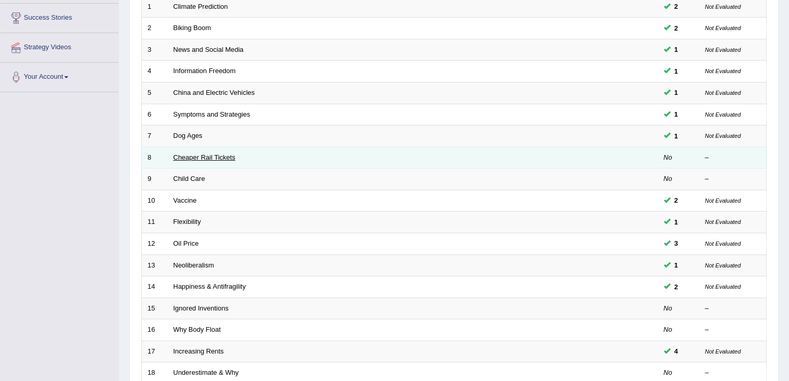
click at [214, 157] on link "Cheaper Rail Tickets" at bounding box center [204, 157] width 62 height 8
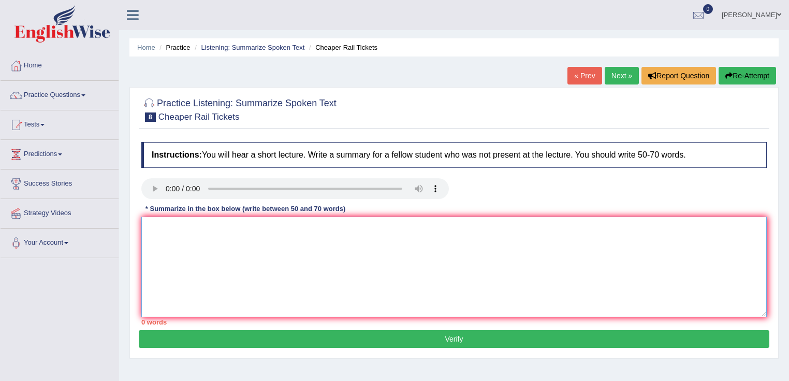
click at [157, 221] on textarea at bounding box center [453, 266] width 625 height 100
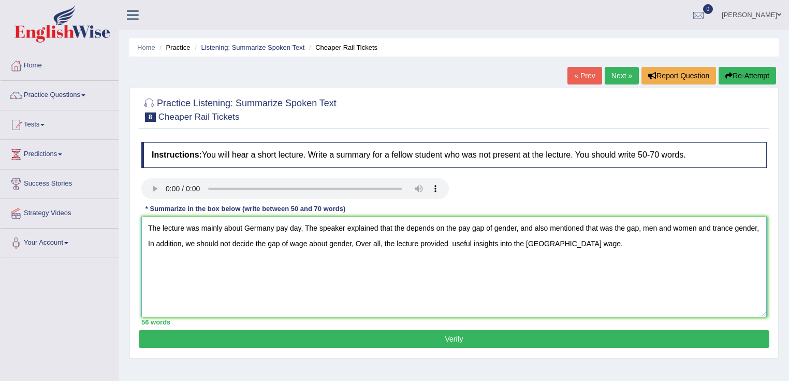
type textarea "The lecture was mainly about Germany pay day, The speaker explained that the de…"
click at [154, 335] on button "Verify" at bounding box center [454, 339] width 631 height 18
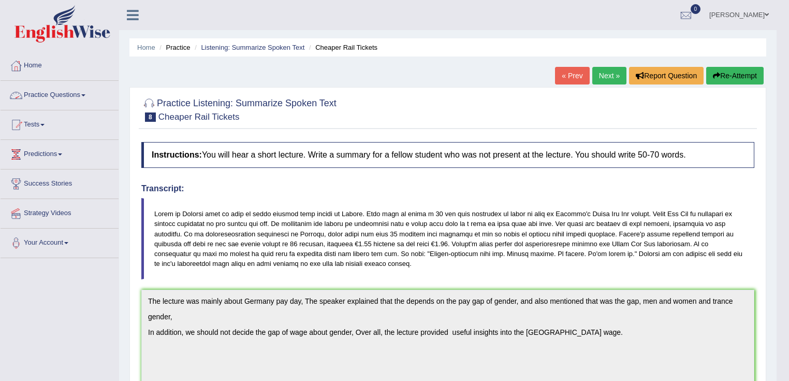
click at [68, 92] on link "Practice Questions" at bounding box center [60, 94] width 118 height 26
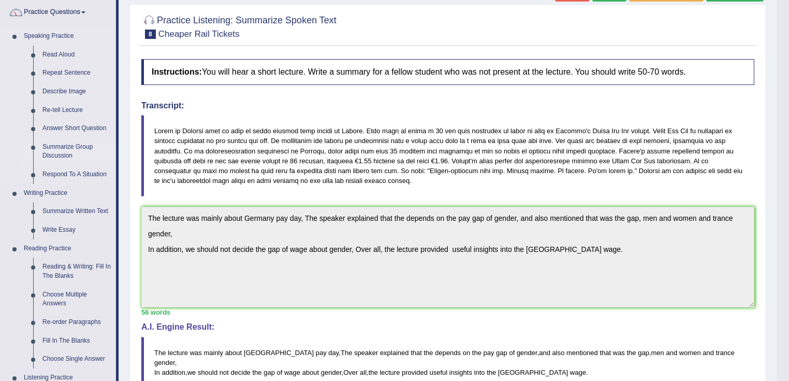
scroll to position [41, 0]
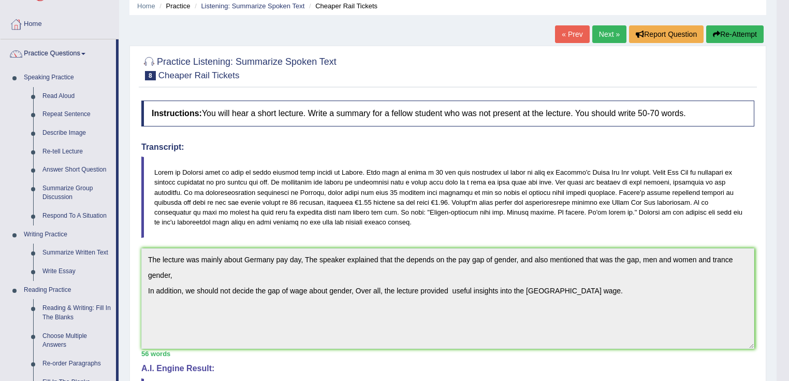
click at [607, 33] on link "Next »" at bounding box center [609, 34] width 34 height 18
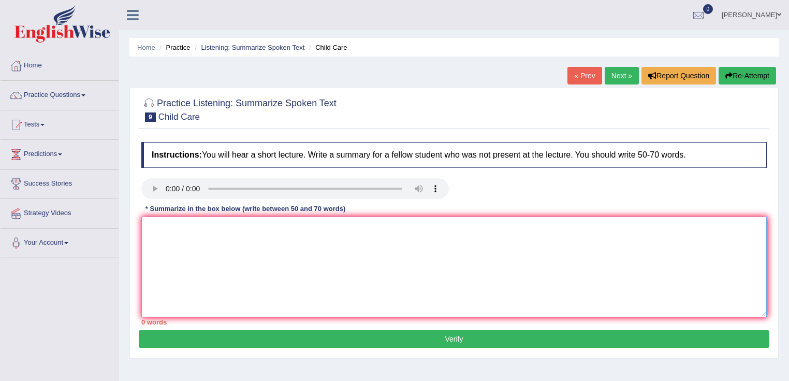
click at [367, 230] on textarea at bounding box center [453, 266] width 625 height 100
type textarea "t"
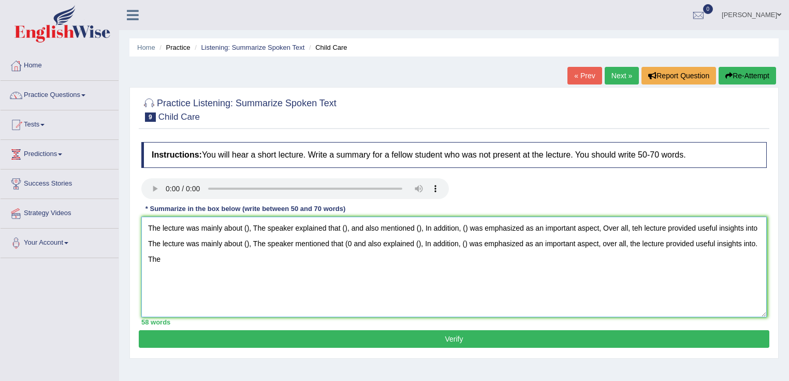
click at [226, 255] on textarea "The lecture was mainly about (), The speaker explained that (), and also mentio…" at bounding box center [453, 266] width 625 height 100
drag, startPoint x: 194, startPoint y: 211, endPoint x: 138, endPoint y: 225, distance: 57.0
click at [139, 225] on div "Instructions: You will hear a short lecture. Write a summary for a fellow stude…" at bounding box center [454, 233] width 631 height 193
type textarea "The lecture was mainly about (), The speaker explained that (), and also mentio…"
click at [139, 225] on div "Instructions: You will hear a short lecture. Write a summary for a fellow stude…" at bounding box center [454, 233] width 631 height 193
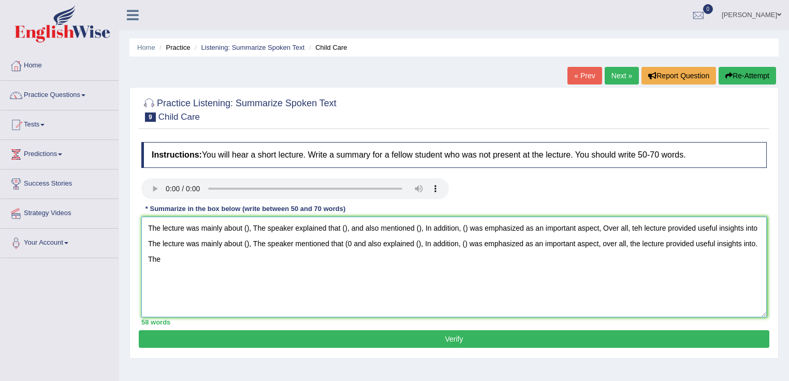
click at [148, 222] on textarea "The lecture was mainly about (), The speaker explained that (), and also mentio…" at bounding box center [453, 266] width 625 height 100
click at [157, 275] on textarea "The lecture was mainly about (), The speaker explained that (), and also mentio…" at bounding box center [453, 266] width 625 height 100
drag, startPoint x: 157, startPoint y: 275, endPoint x: 155, endPoint y: 261, distance: 14.2
click at [157, 272] on textarea "The lecture was mainly about (), The speaker explained that (), and also mentio…" at bounding box center [453, 266] width 625 height 100
click at [147, 227] on textarea "The lecture was mainly about (), The speaker explained that (), and also mentio…" at bounding box center [453, 266] width 625 height 100
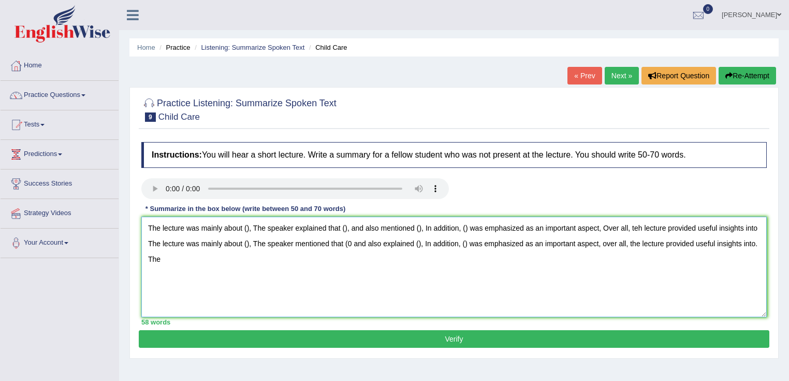
drag, startPoint x: 149, startPoint y: 231, endPoint x: 158, endPoint y: 258, distance: 28.5
click at [158, 258] on textarea "The lecture was mainly about (), The speaker explained that (), and also mentio…" at bounding box center [453, 266] width 625 height 100
click at [199, 257] on textarea "The lecture was mainly about (), The speaker explained that (), and also mentio…" at bounding box center [453, 266] width 625 height 100
drag, startPoint x: 147, startPoint y: 223, endPoint x: 359, endPoint y: 282, distance: 219.7
click at [170, 238] on textarea "The lecture was mainly about (), The speaker explained that (), and also mentio…" at bounding box center [453, 266] width 625 height 100
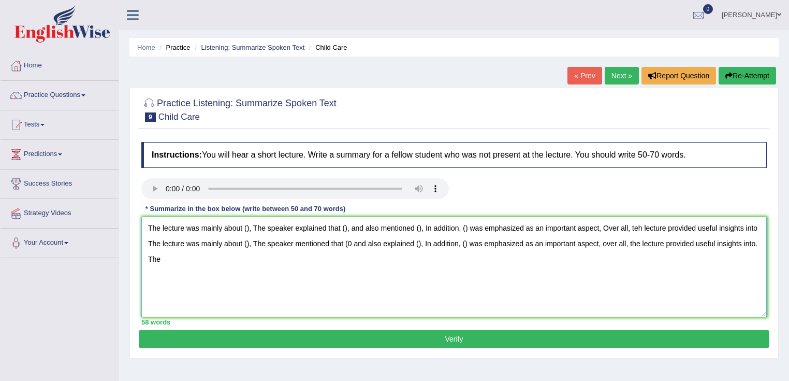
drag, startPoint x: 359, startPoint y: 282, endPoint x: 129, endPoint y: 218, distance: 238.4
click at [129, 218] on div "Practice Listening: Summarize Spoken Text 9 Child Care Instructions: You will h…" at bounding box center [453, 222] width 649 height 271
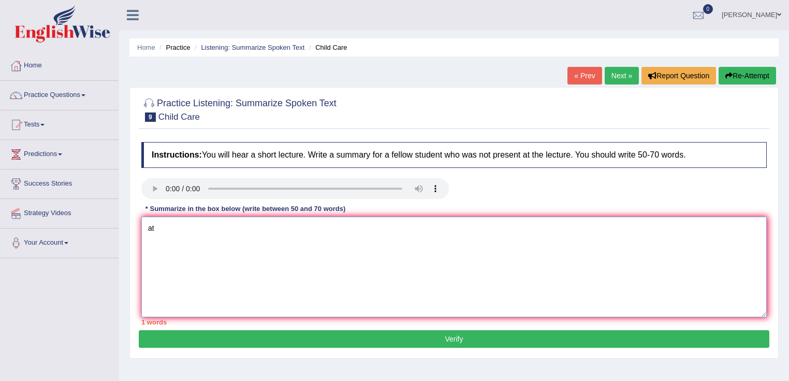
type textarea "a"
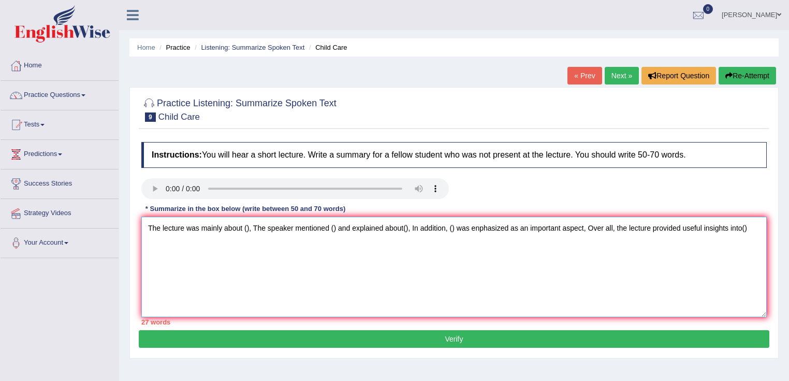
click at [246, 228] on textarea "The lecture was mainly about (), The speaker mentioned () and explained about()…" at bounding box center [453, 266] width 625 height 100
click at [383, 246] on textarea "The lecture was mainly about (study subject of child care), The speaker mention…" at bounding box center [453, 266] width 625 height 100
click at [329, 242] on textarea "The lecture was mainly about (study subject of child care), The speaker mention…" at bounding box center [453, 266] width 625 height 100
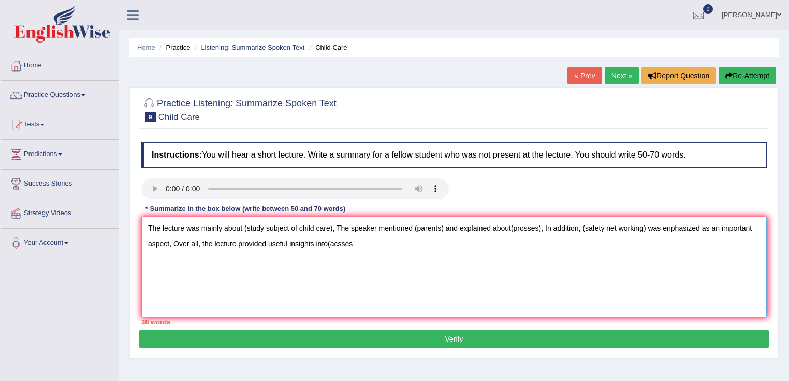
click at [329, 242] on textarea "The lecture was mainly about (study subject of child care), The speaker mention…" at bounding box center [453, 266] width 625 height 100
click at [331, 226] on textarea "The lecture was mainly about (study subject of child care), The speaker mention…" at bounding box center [453, 266] width 625 height 100
click at [246, 226] on textarea "The lecture was mainly about (study subject of child care, The speaker mentione…" at bounding box center [453, 266] width 625 height 100
click at [412, 226] on textarea "The lecture was mainly about study subject of child care, The speaker mentioned…" at bounding box center [453, 266] width 625 height 100
click at [436, 224] on textarea "The lecture was mainly about study subject of child care, The speaker mentioned…" at bounding box center [453, 266] width 625 height 100
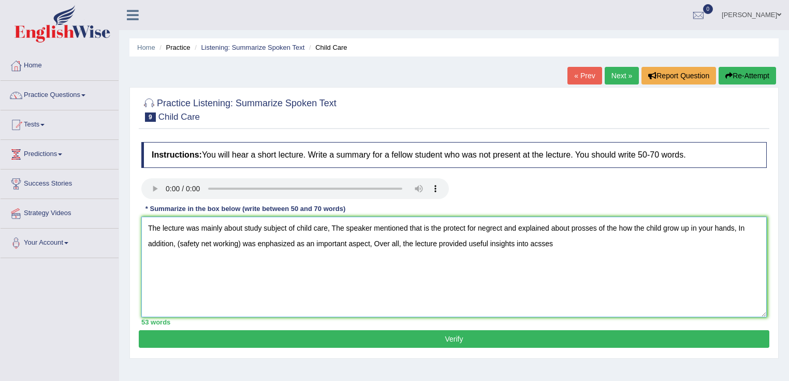
click at [240, 240] on textarea "The lecture was mainly about study subject of child care, The speaker mentioned…" at bounding box center [453, 266] width 625 height 100
click at [176, 242] on textarea "The lecture was mainly about study subject of child care, The speaker mentioned…" at bounding box center [453, 266] width 625 height 100
click at [564, 244] on textarea "The lecture was mainly about study subject of child care, The speaker mentioned…" at bounding box center [453, 266] width 625 height 100
click at [549, 242] on textarea "The lecture was mainly about study subject of child care, The speaker mentioned…" at bounding box center [453, 266] width 625 height 100
type textarea "The lecture was mainly about study subject of child care, The speaker mentioned…"
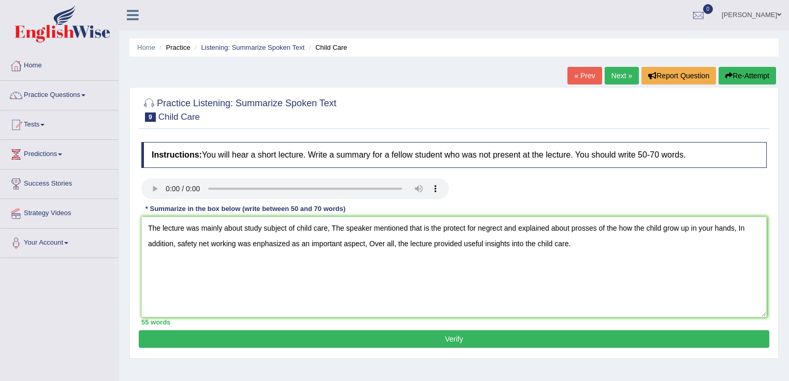
click at [530, 338] on button "Verify" at bounding box center [454, 339] width 631 height 18
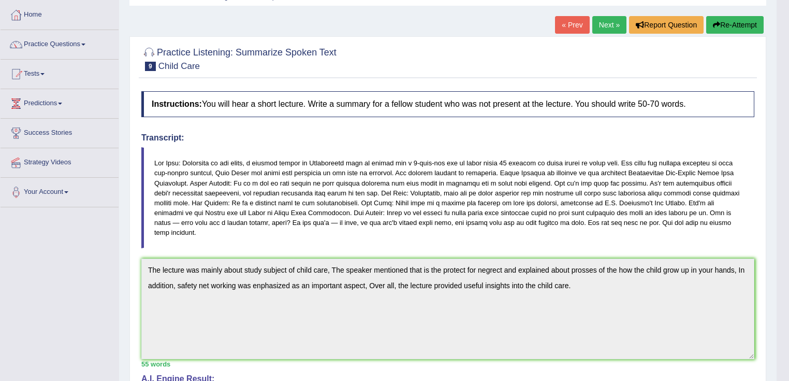
scroll to position [36, 0]
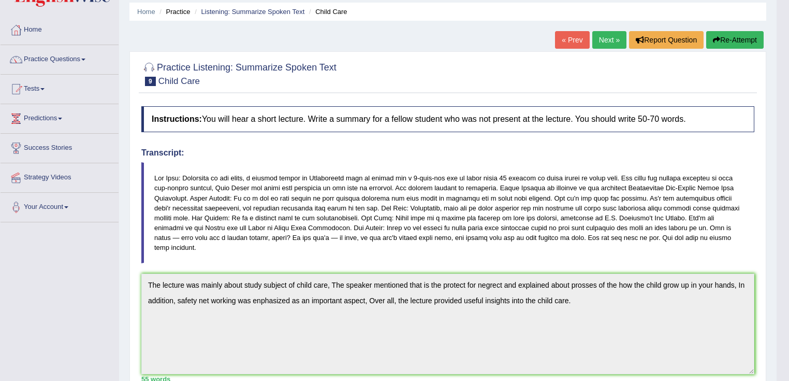
click at [610, 42] on link "Next »" at bounding box center [609, 40] width 34 height 18
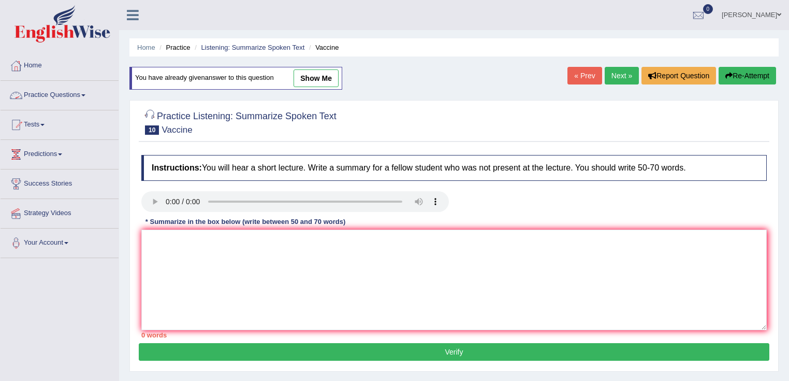
click at [75, 94] on link "Practice Questions" at bounding box center [60, 94] width 118 height 26
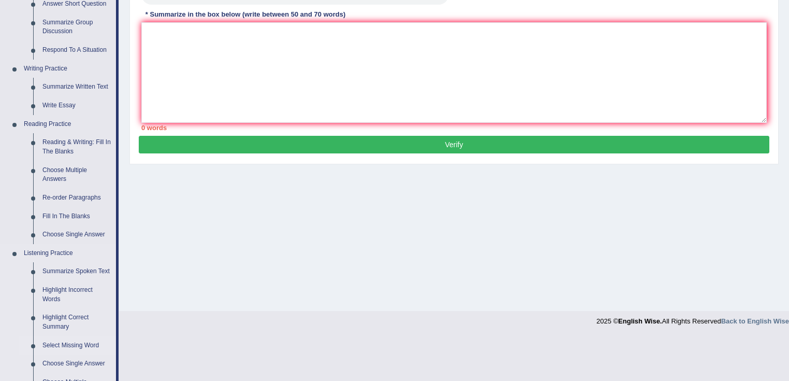
scroll to position [331, 0]
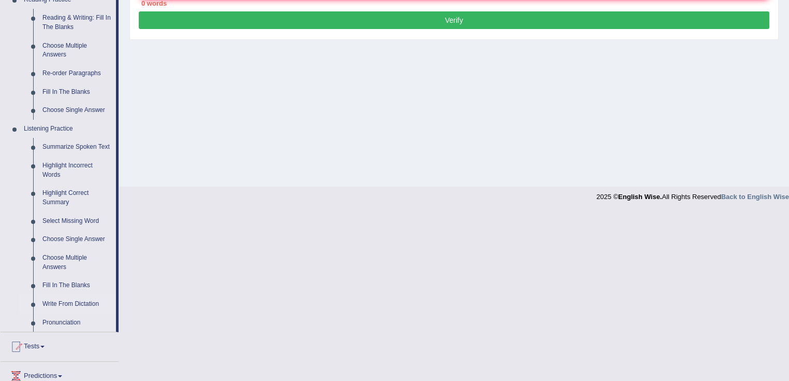
click at [87, 302] on link "Write From Dictation" at bounding box center [77, 304] width 78 height 19
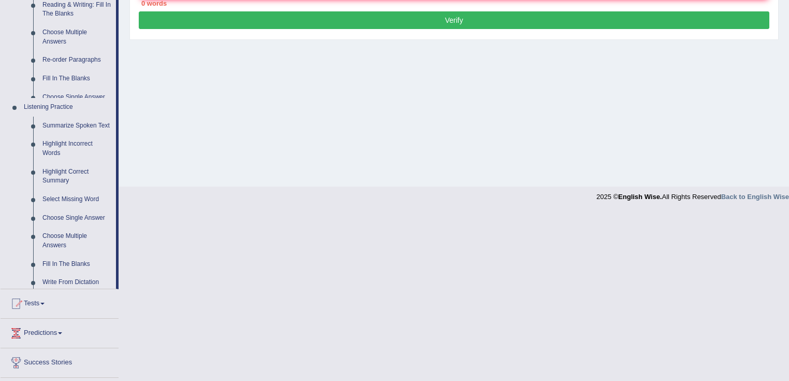
scroll to position [163, 0]
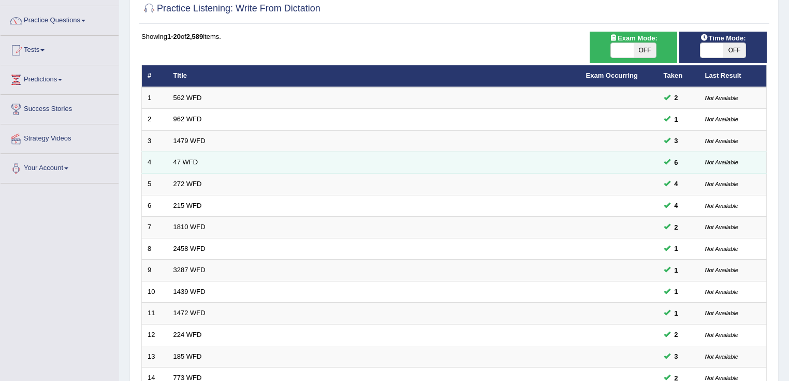
scroll to position [83, 0]
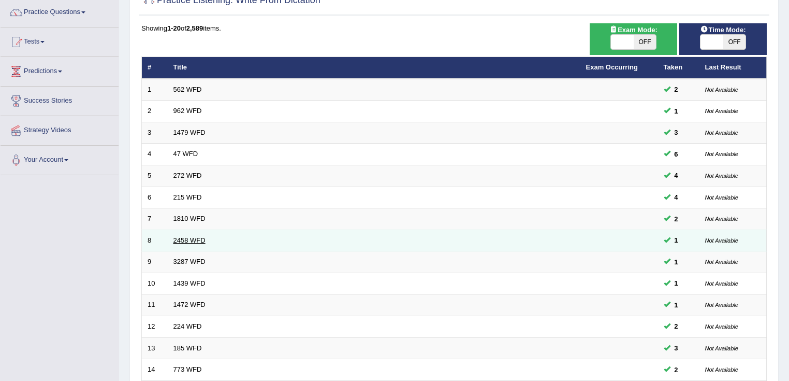
click at [199, 236] on link "2458 WFD" at bounding box center [189, 240] width 32 height 8
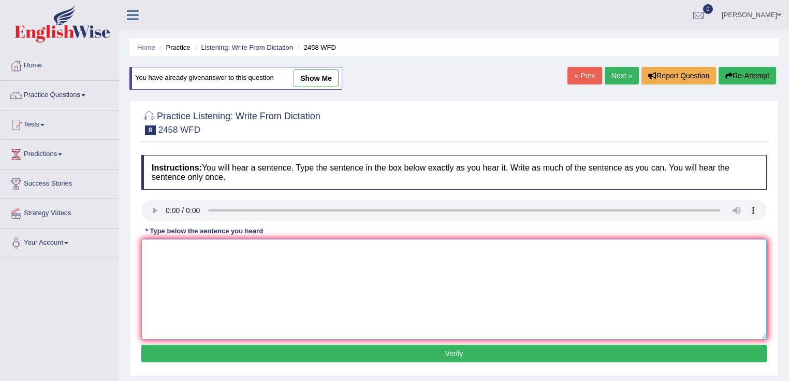
click at [215, 266] on textarea at bounding box center [453, 289] width 625 height 100
type textarea "newtritian incordinaly growing popurality every year."
click at [393, 349] on button "Verify" at bounding box center [453, 353] width 625 height 18
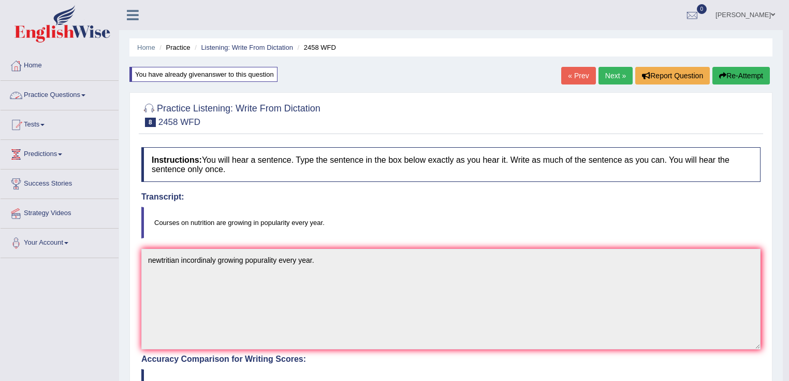
click at [41, 92] on link "Practice Questions" at bounding box center [60, 94] width 118 height 26
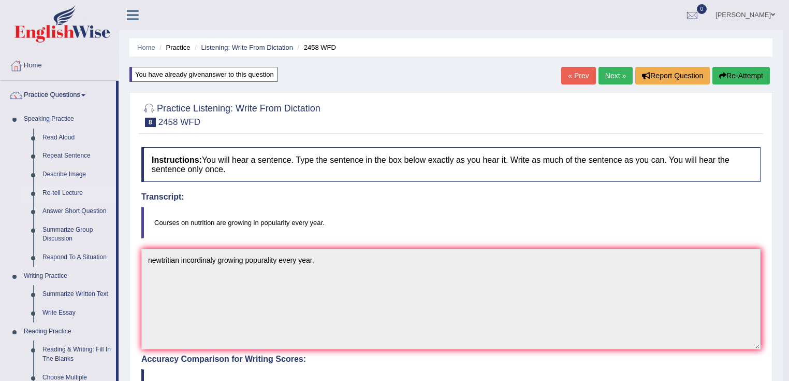
click at [75, 192] on link "Re-tell Lecture" at bounding box center [77, 193] width 78 height 19
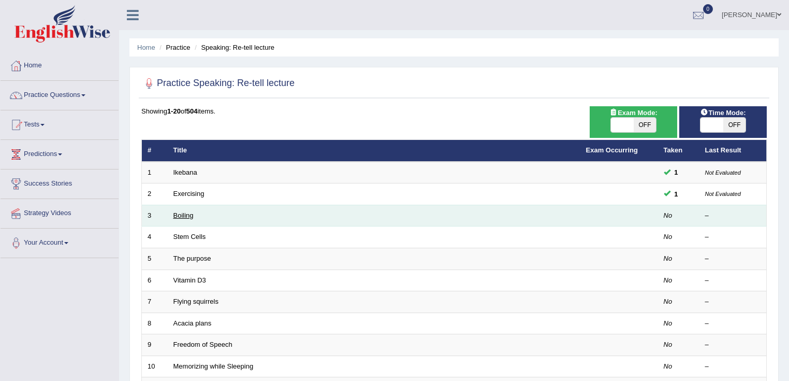
click at [182, 217] on link "Boiling" at bounding box center [183, 215] width 20 height 8
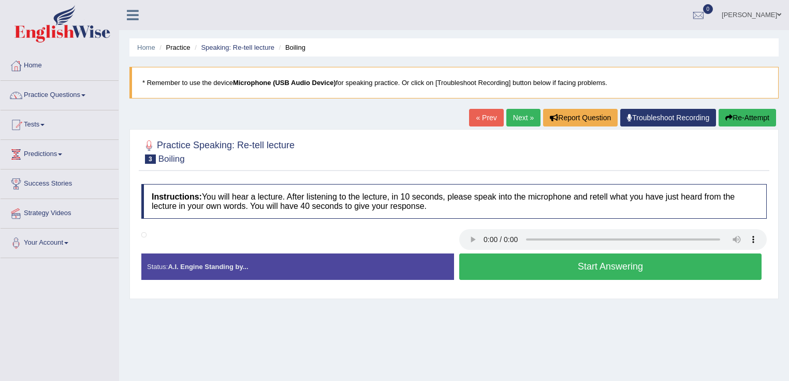
click at [437, 233] on div at bounding box center [295, 234] width 318 height 10
click at [73, 98] on link "Practice Questions" at bounding box center [60, 94] width 118 height 26
